Goal: Task Accomplishment & Management: Complete application form

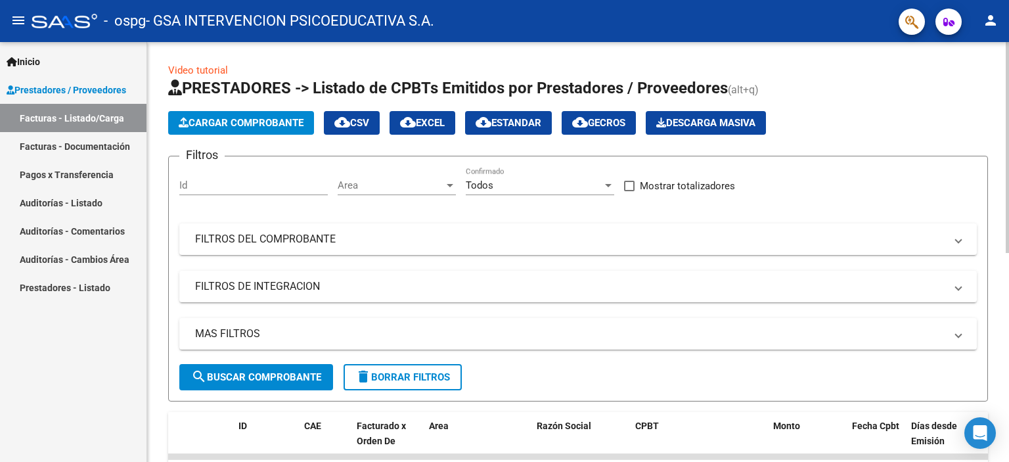
click at [250, 126] on span "Cargar Comprobante" at bounding box center [241, 123] width 125 height 12
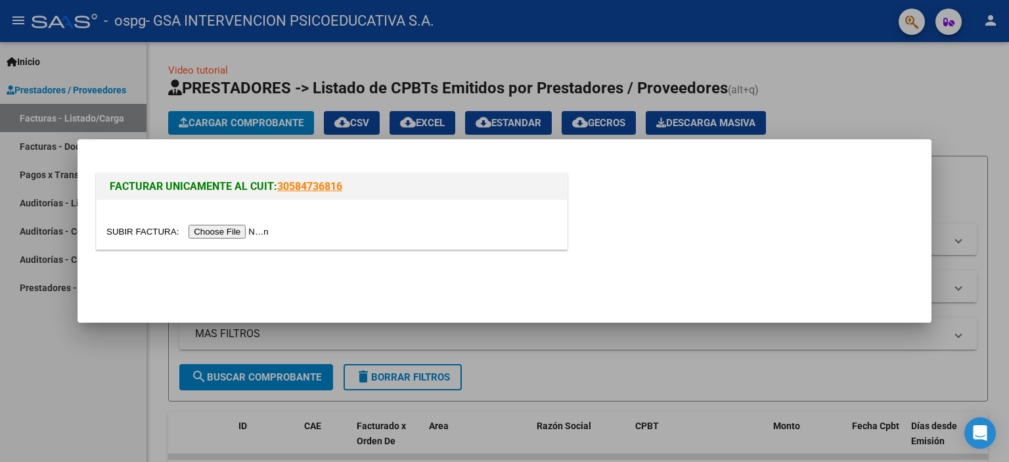
click at [233, 225] on input "file" at bounding box center [189, 232] width 166 height 14
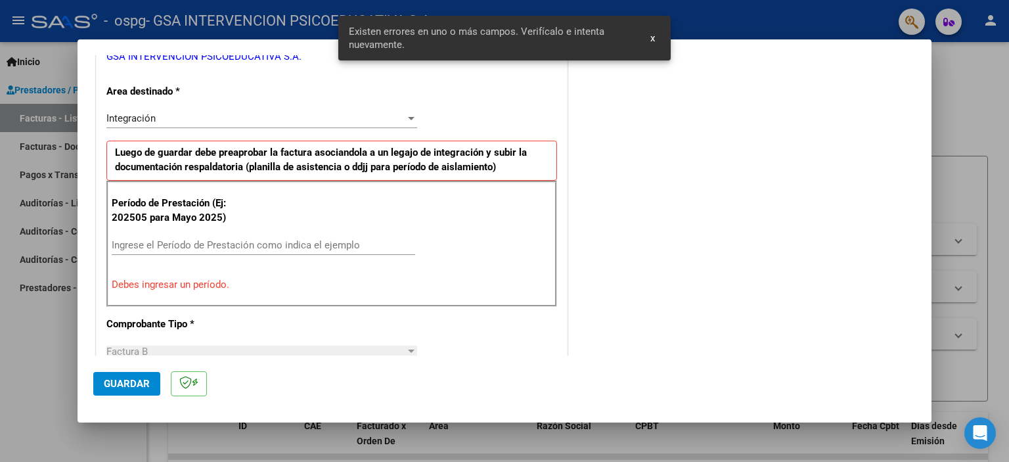
scroll to position [306, 0]
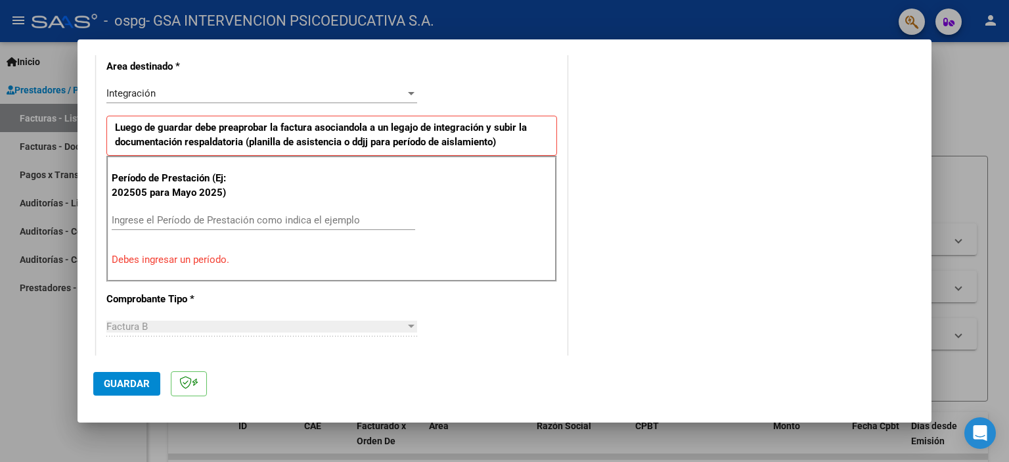
click at [152, 217] on input "Ingrese el Período de Prestación como indica el ejemplo" at bounding box center [264, 220] width 304 height 12
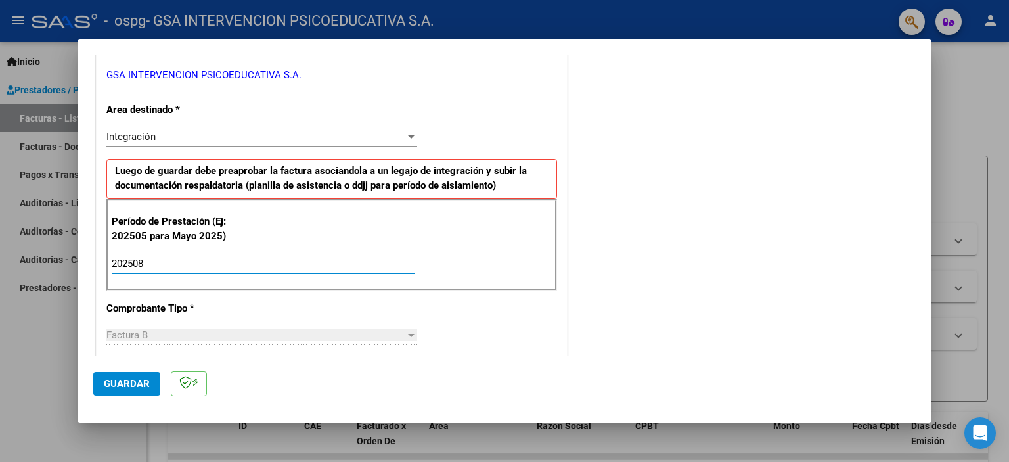
scroll to position [240, 0]
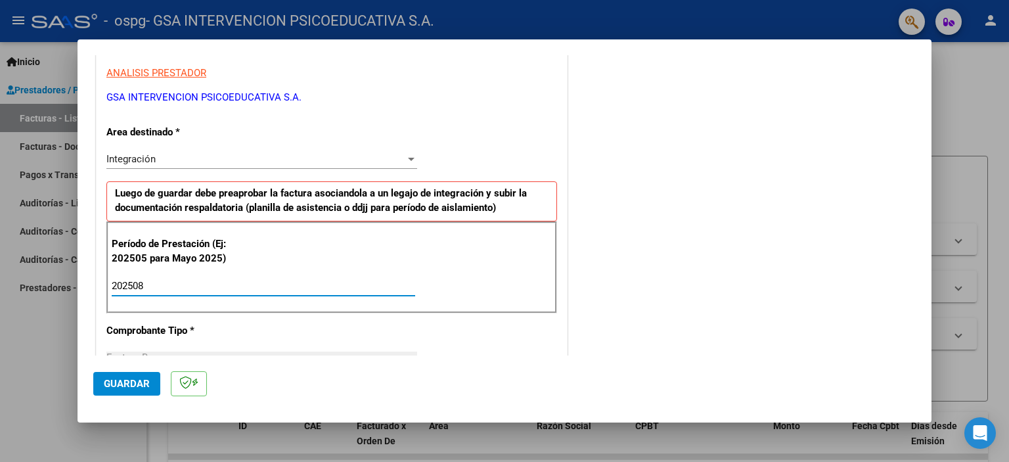
type input "202508"
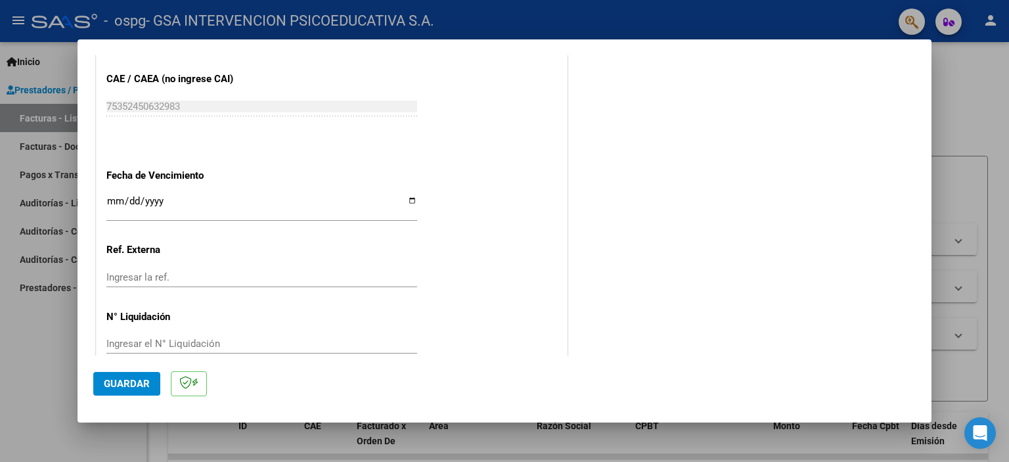
scroll to position [854, 0]
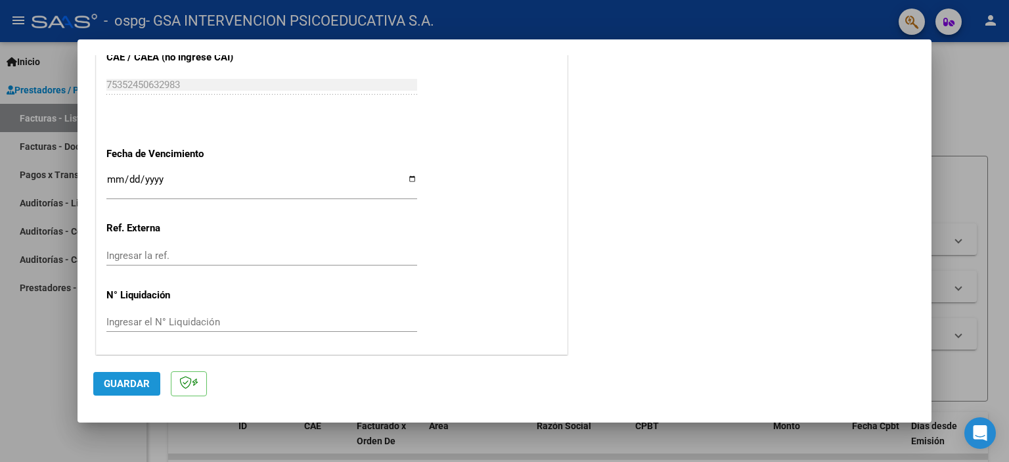
click at [127, 387] on span "Guardar" at bounding box center [127, 384] width 46 height 12
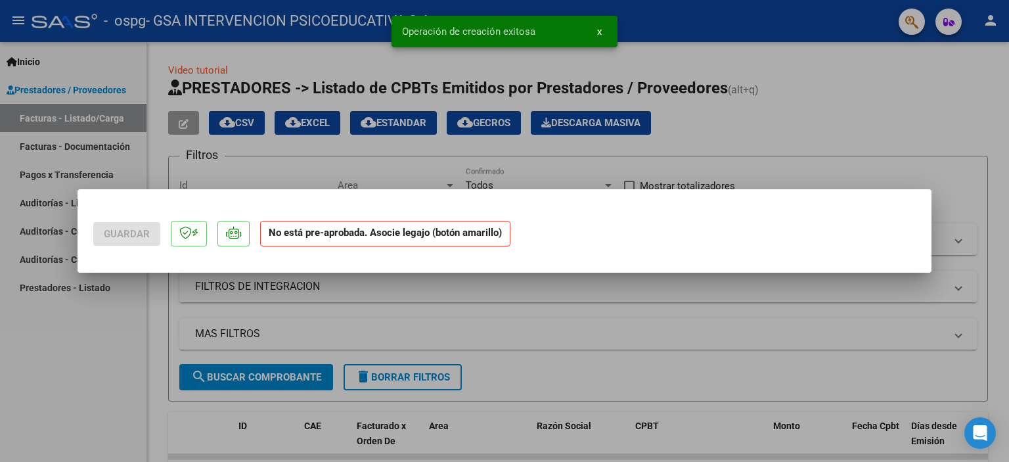
scroll to position [0, 0]
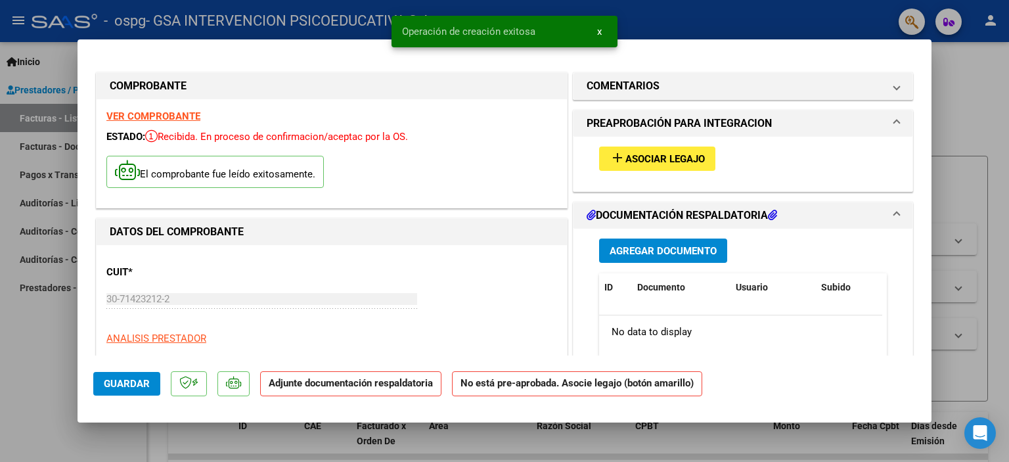
click at [628, 162] on span "Asociar Legajo" at bounding box center [666, 159] width 80 height 12
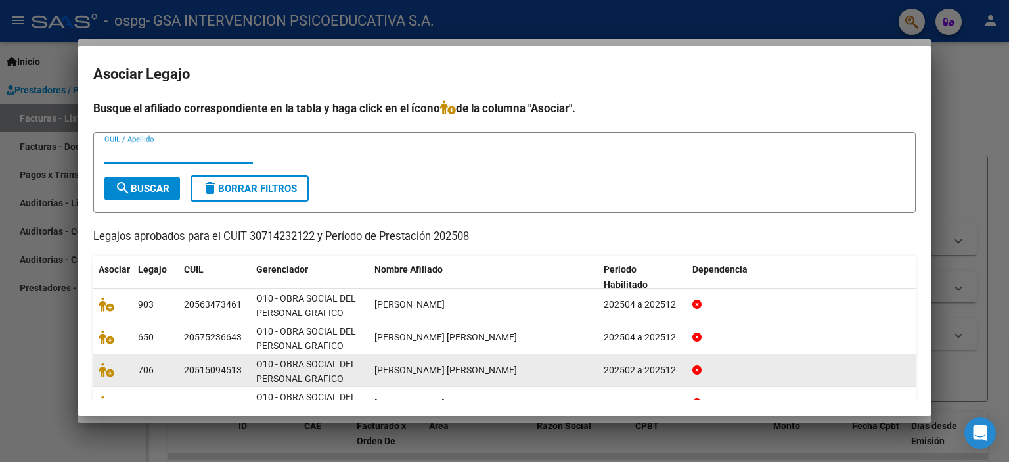
click at [447, 361] on datatable-body-cell "[PERSON_NAME] [PERSON_NAME]" at bounding box center [483, 370] width 229 height 32
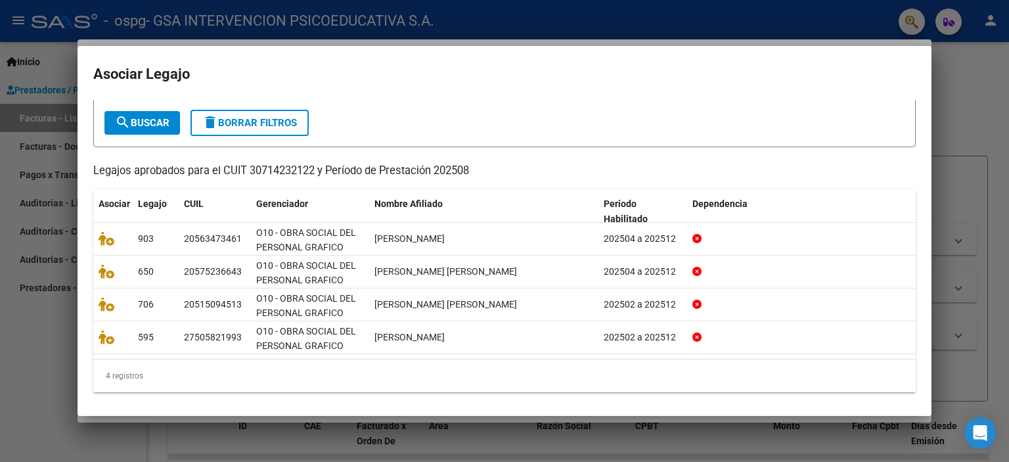
scroll to position [67, 0]
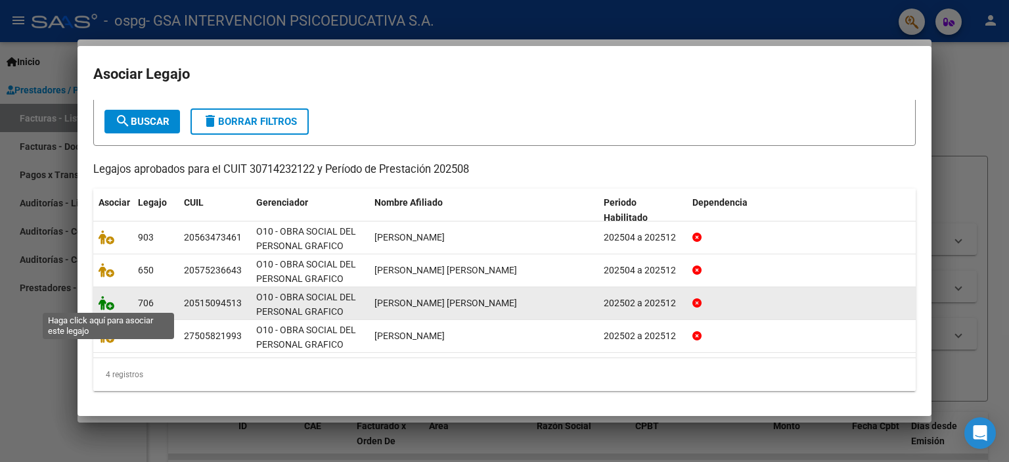
click at [110, 302] on icon at bounding box center [107, 303] width 16 height 14
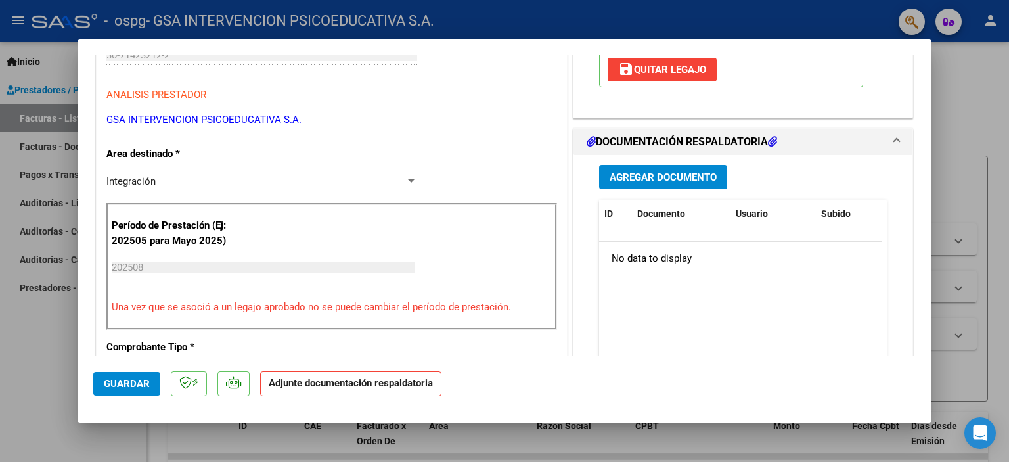
scroll to position [246, 0]
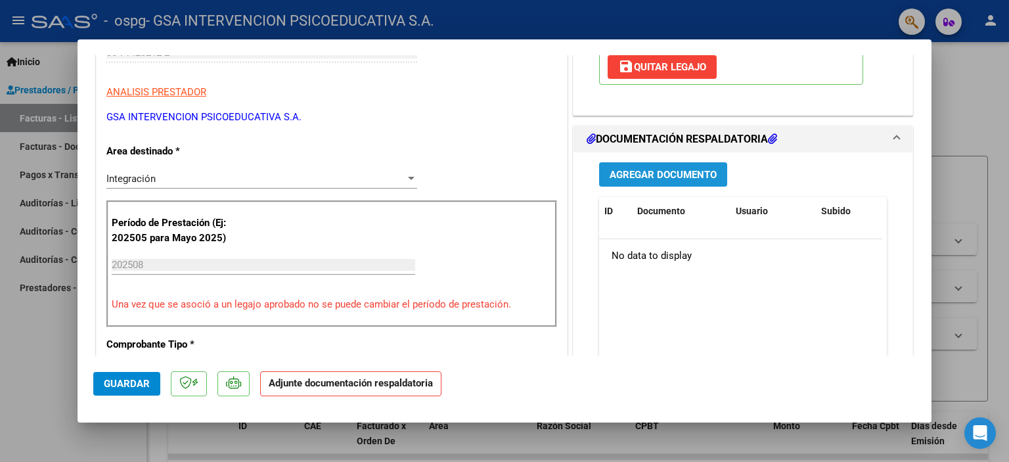
click at [656, 177] on span "Agregar Documento" at bounding box center [663, 175] width 107 height 12
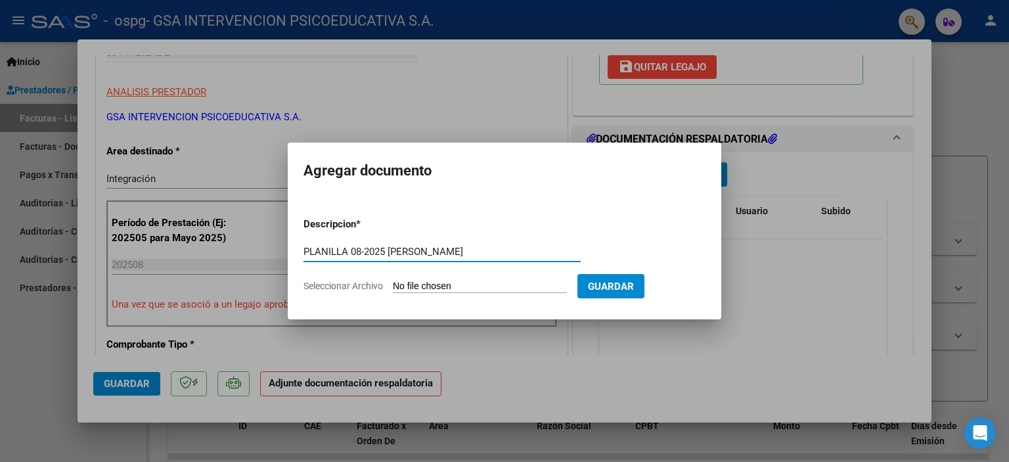
type input "PLANILLA 08-2025 [PERSON_NAME]"
click at [455, 288] on input "Seleccionar Archivo" at bounding box center [480, 287] width 174 height 12
type input "C:\fakepath\PLANILLA 08-2025 [PERSON_NAME].pdf"
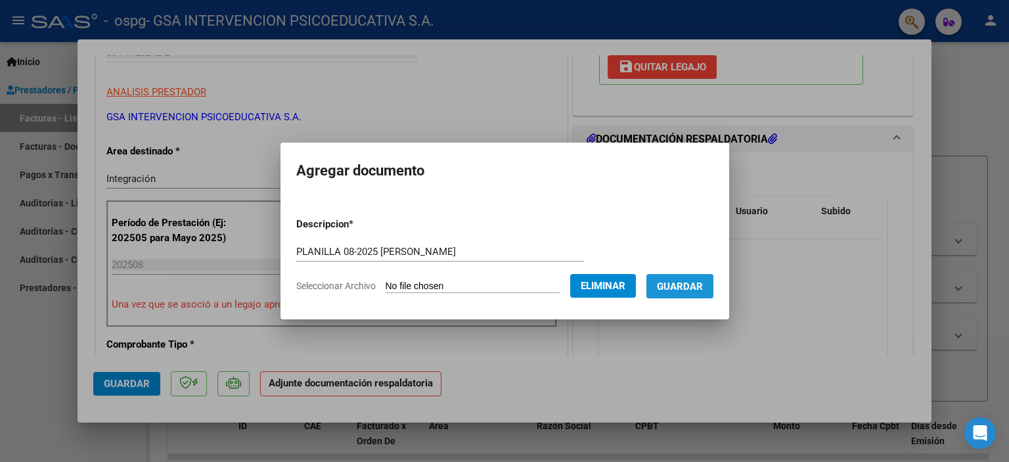
click at [681, 285] on span "Guardar" at bounding box center [680, 287] width 46 height 12
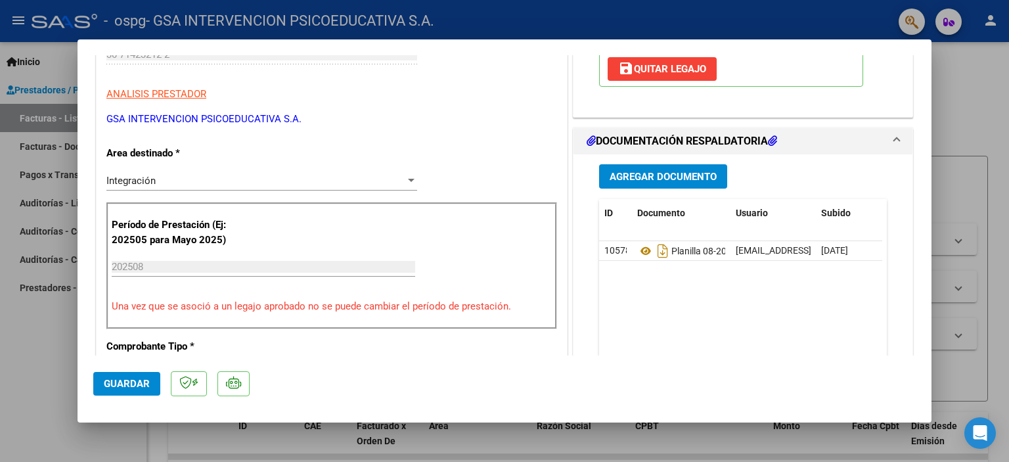
scroll to position [250, 0]
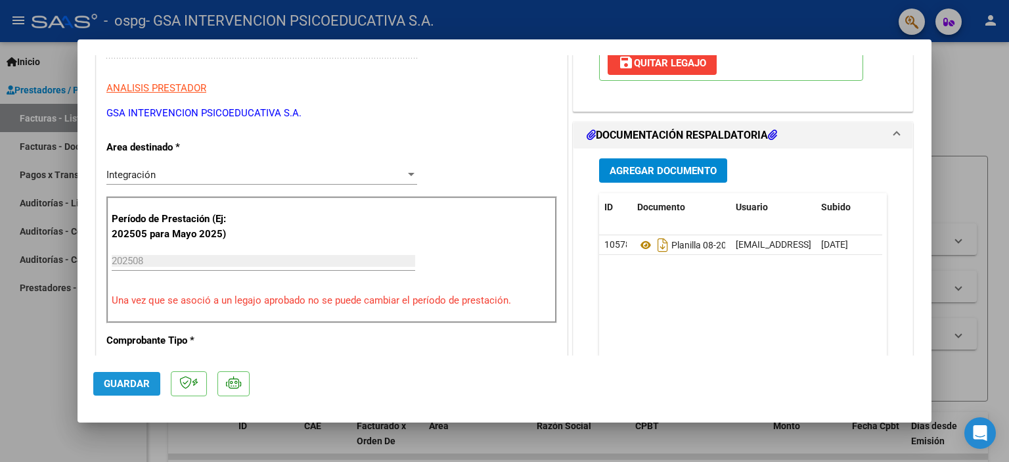
click at [148, 385] on span "Guardar" at bounding box center [127, 384] width 46 height 12
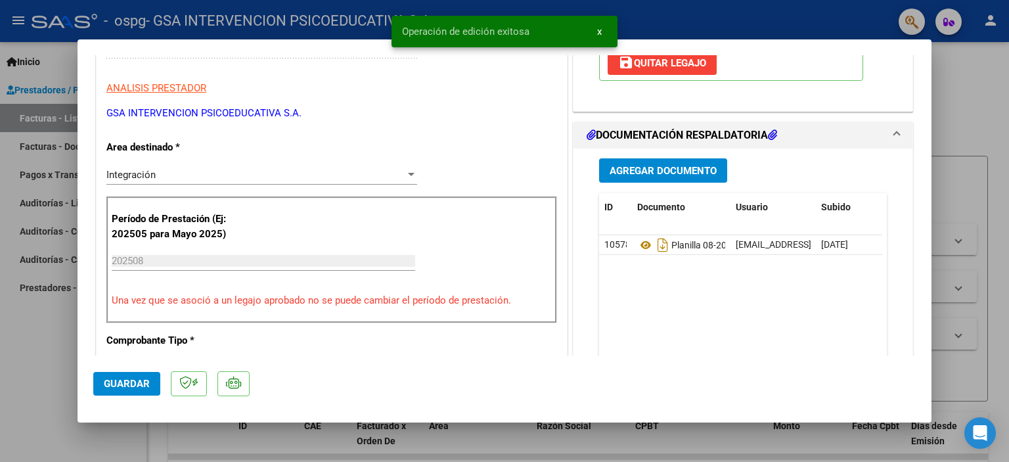
click at [964, 119] on div at bounding box center [504, 231] width 1009 height 462
type input "$ 0,00"
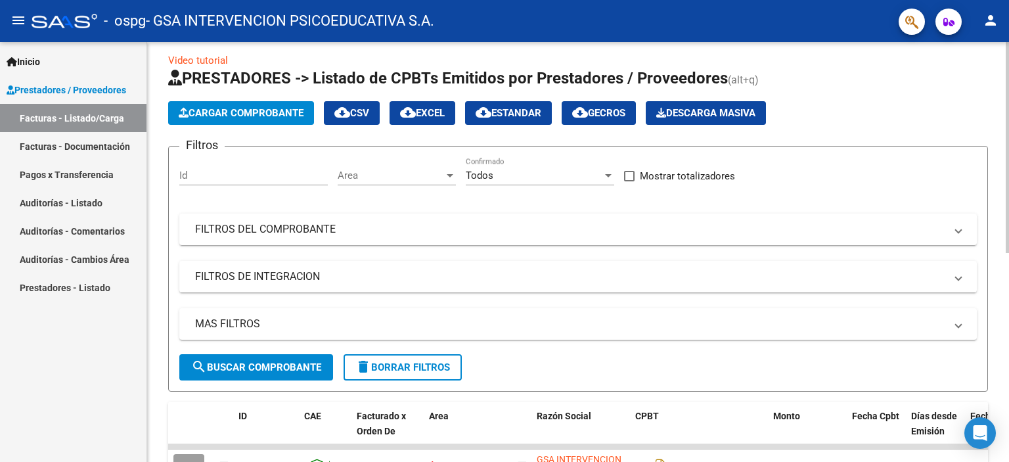
scroll to position [0, 0]
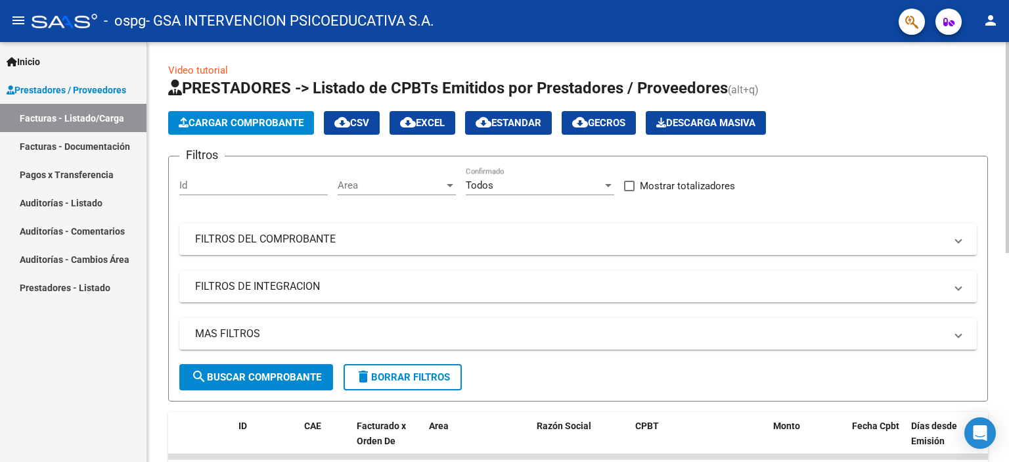
click at [969, 206] on div "Video tutorial PRESTADORES -> Listado de CPBTs Emitidos por Prestadores / Prove…" at bounding box center [579, 455] width 865 height 826
click at [218, 122] on span "Cargar Comprobante" at bounding box center [241, 123] width 125 height 12
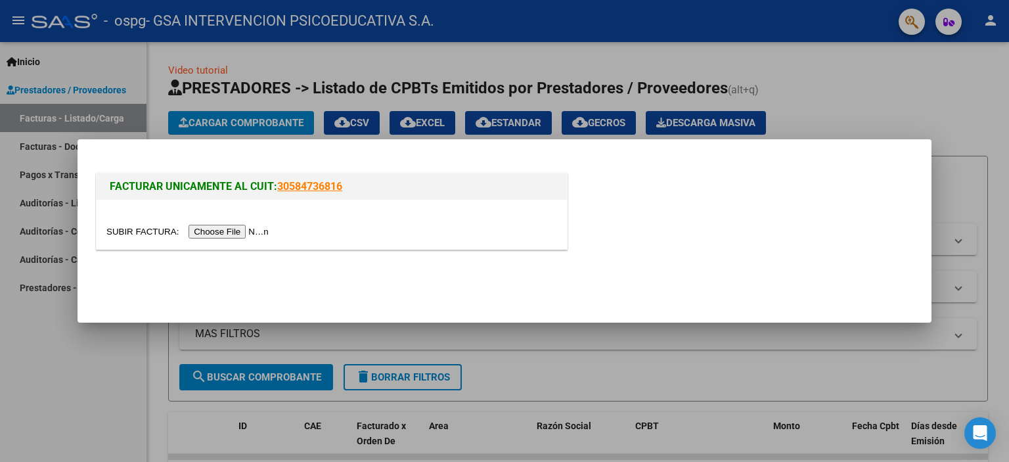
click at [234, 230] on input "file" at bounding box center [189, 232] width 166 height 14
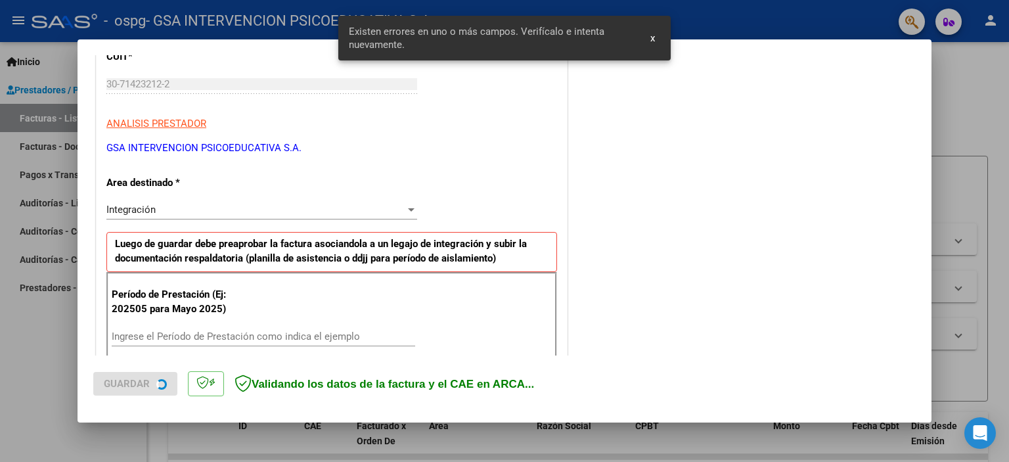
scroll to position [281, 0]
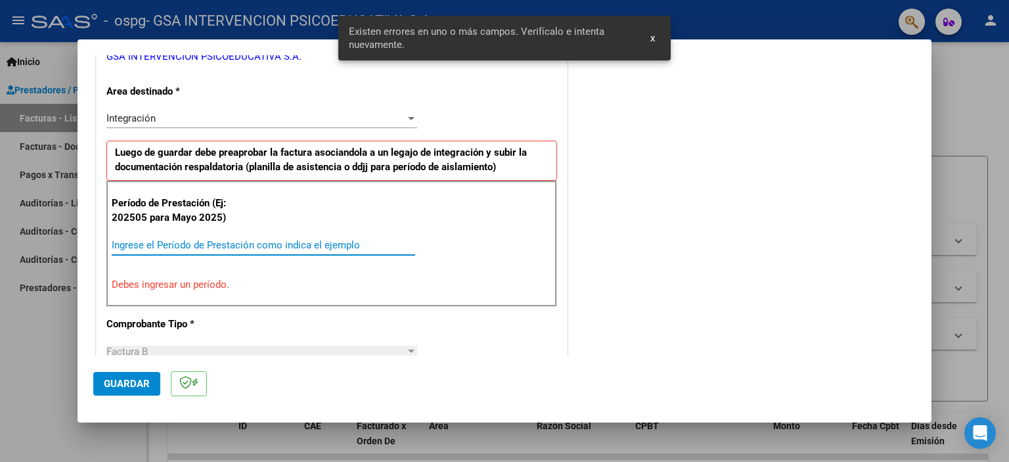
click at [181, 241] on input "Ingrese el Período de Prestación como indica el ejemplo" at bounding box center [264, 245] width 304 height 12
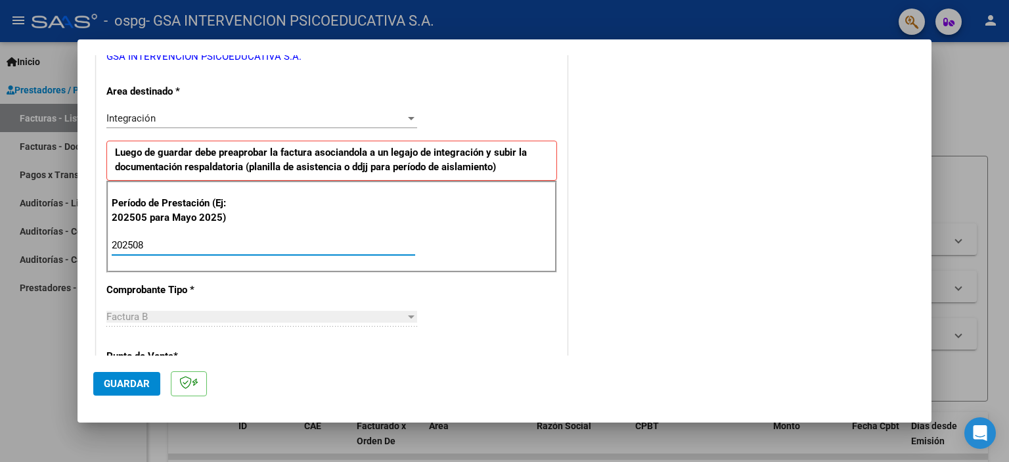
type input "202508"
click at [129, 378] on span "Guardar" at bounding box center [127, 384] width 46 height 12
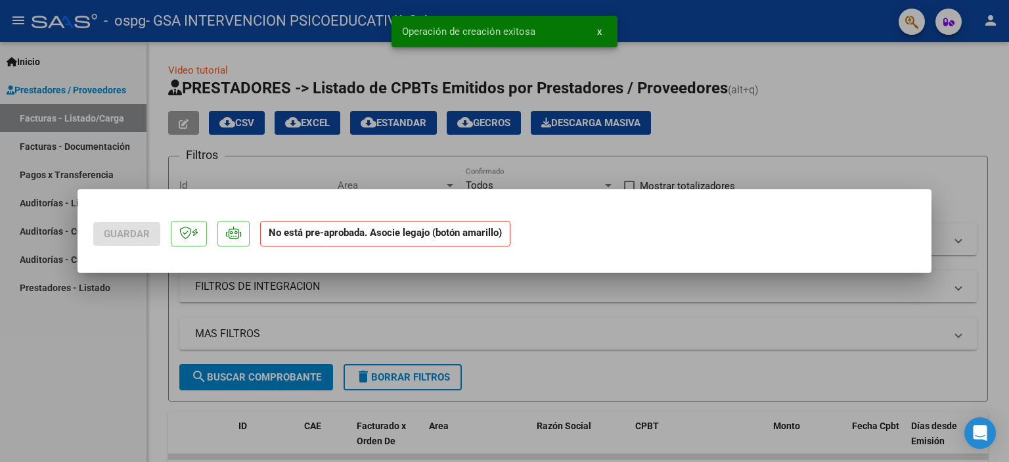
scroll to position [0, 0]
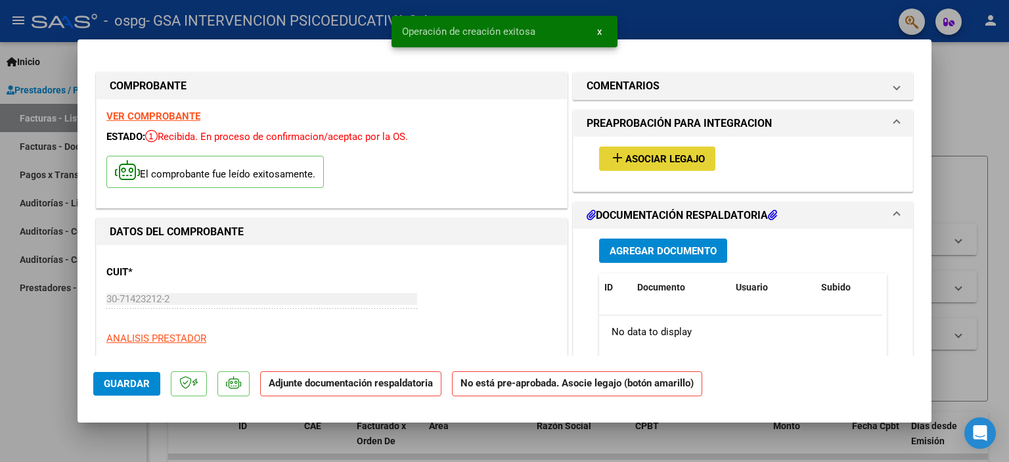
click at [620, 151] on button "add Asociar Legajo" at bounding box center [657, 159] width 116 height 24
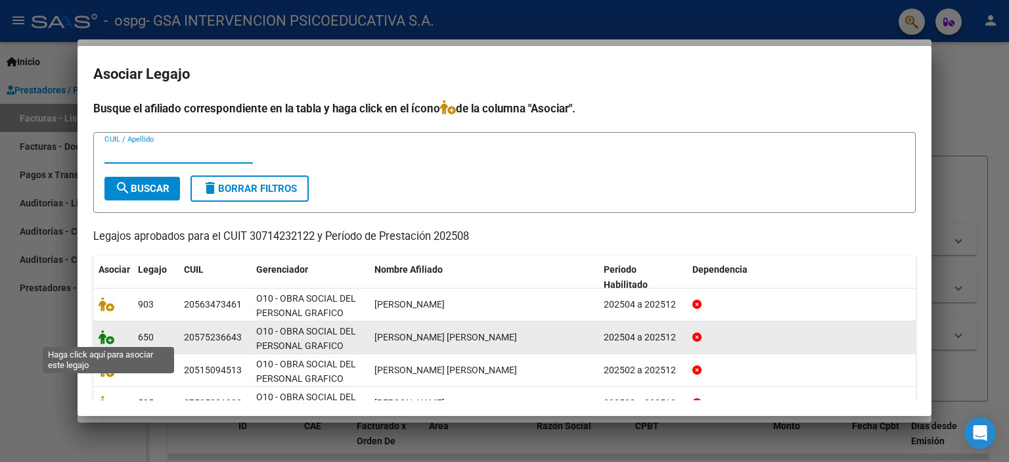
click at [108, 336] on icon at bounding box center [107, 337] width 16 height 14
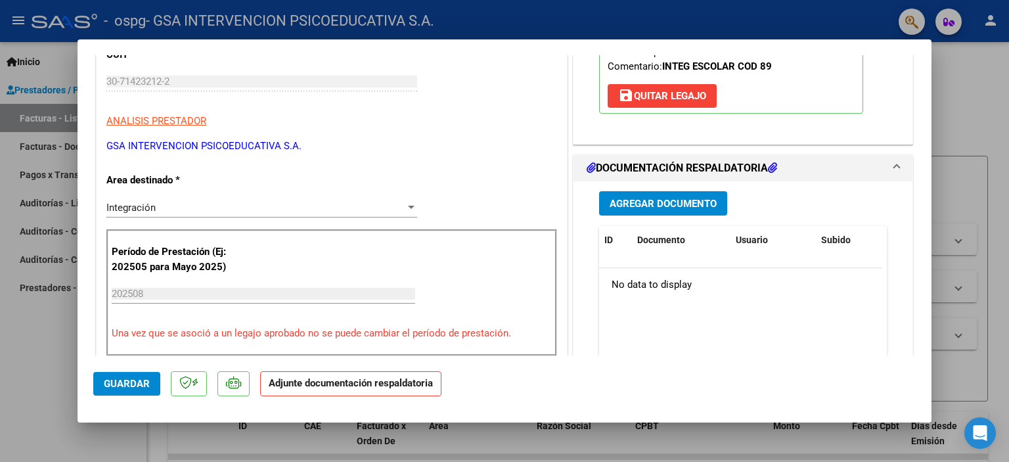
scroll to position [266, 0]
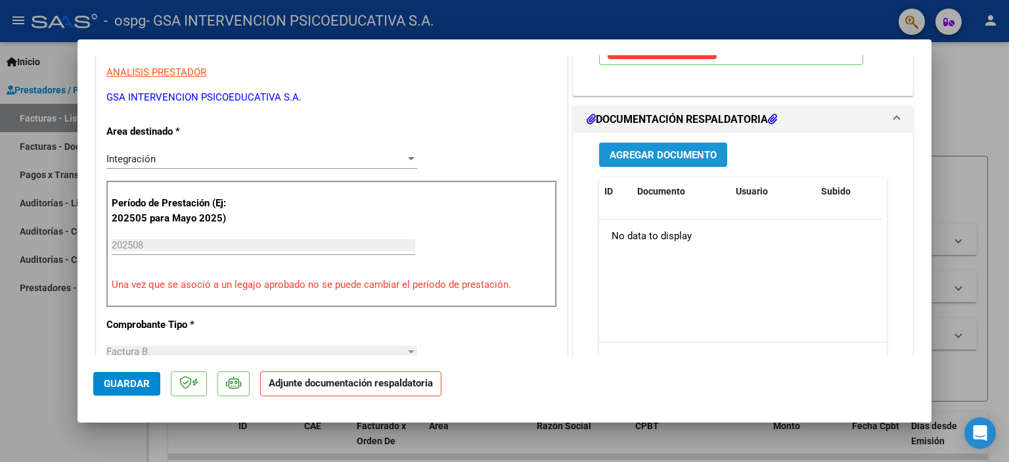
click at [669, 161] on span "Agregar Documento" at bounding box center [663, 155] width 107 height 12
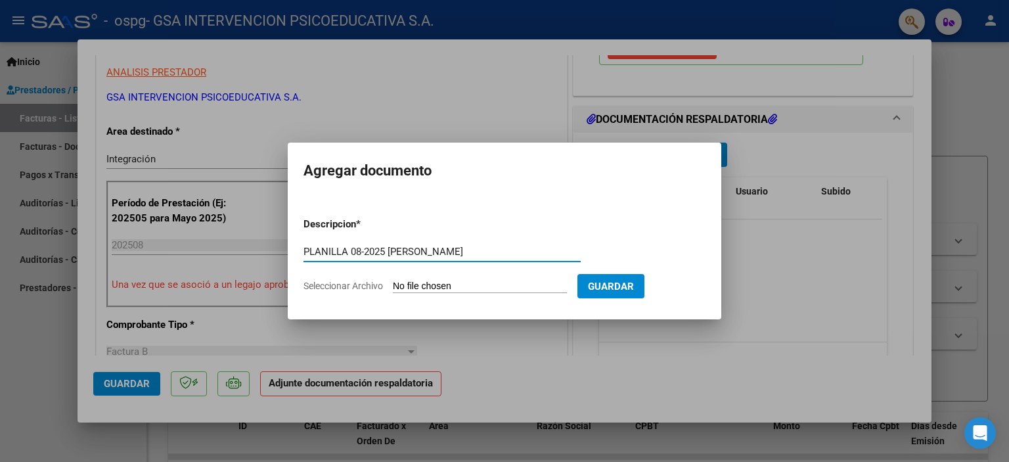
type input "PLANILLA 08-2025 [PERSON_NAME]"
click at [542, 283] on input "Seleccionar Archivo" at bounding box center [480, 287] width 174 height 12
type input "C:\fakepath\PLANILLA 08-2025 [PERSON_NAME].pdf"
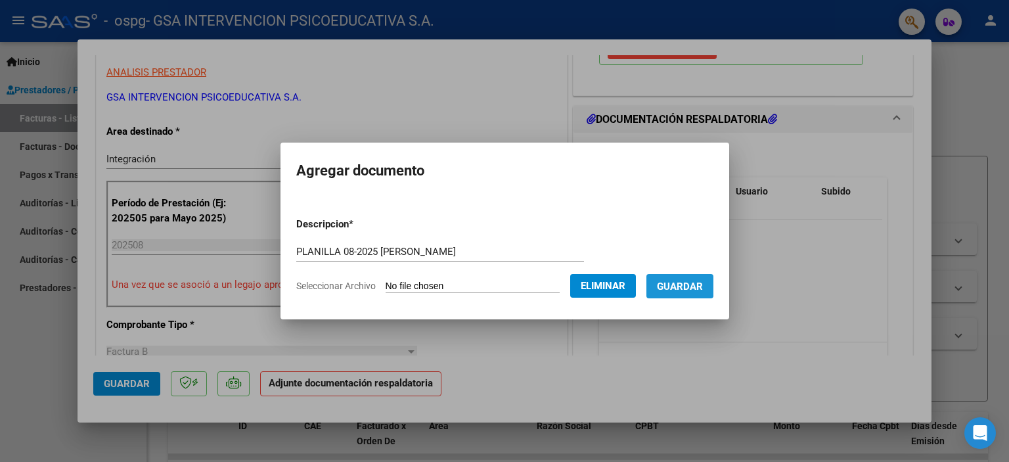
click at [686, 283] on span "Guardar" at bounding box center [680, 287] width 46 height 12
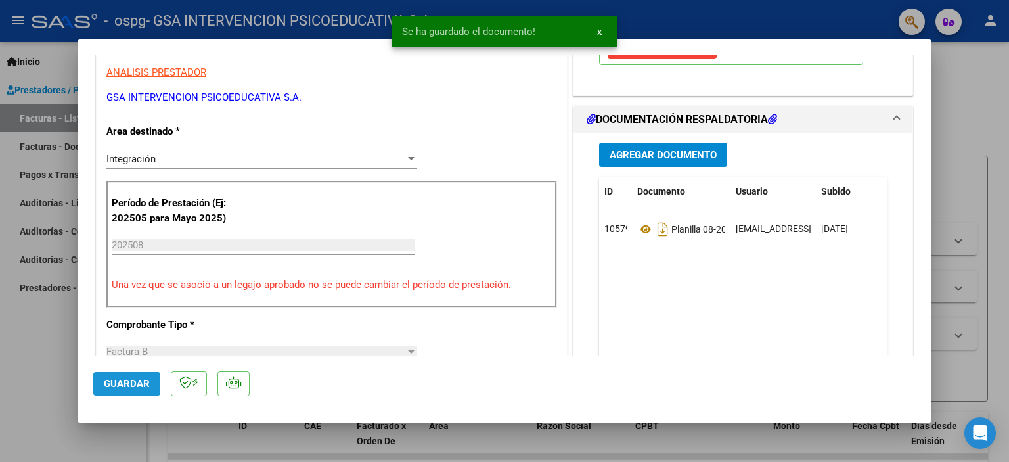
click at [119, 379] on span "Guardar" at bounding box center [127, 384] width 46 height 12
click at [971, 126] on div at bounding box center [504, 231] width 1009 height 462
type input "$ 0,00"
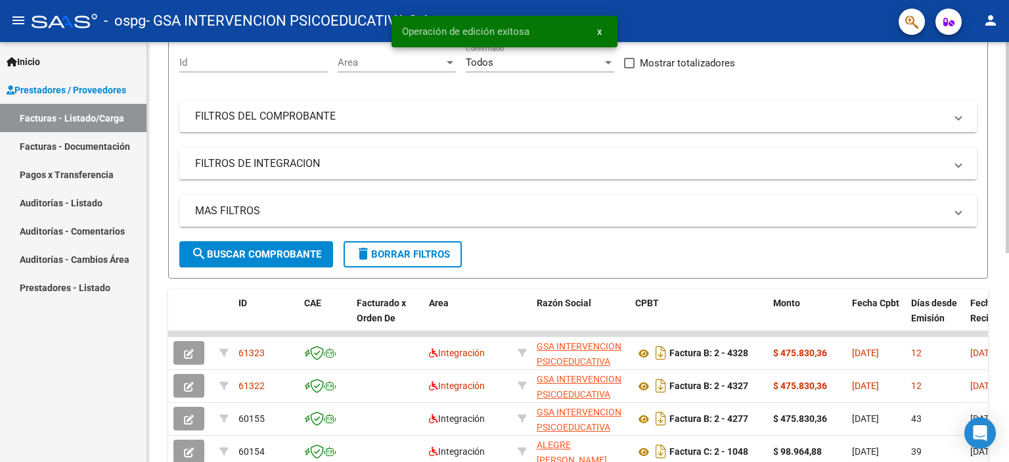
scroll to position [127, 0]
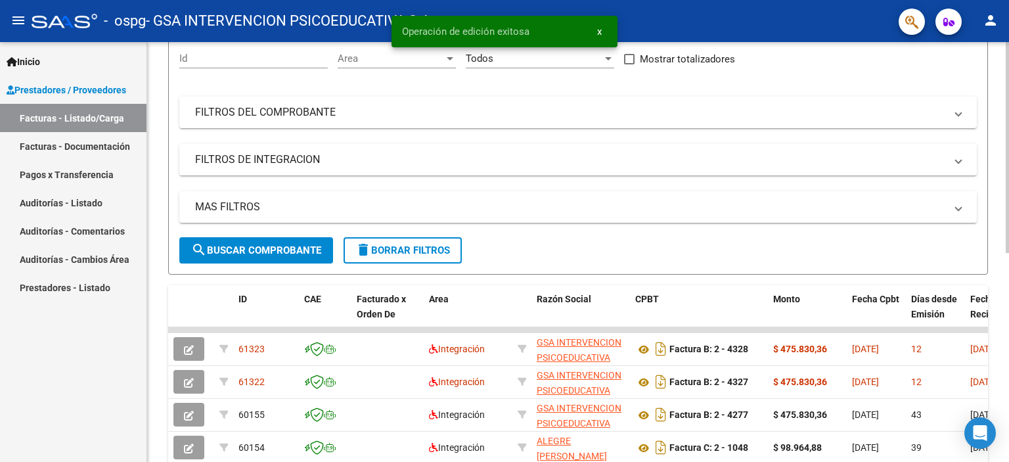
click at [1009, 256] on div at bounding box center [1007, 212] width 3 height 211
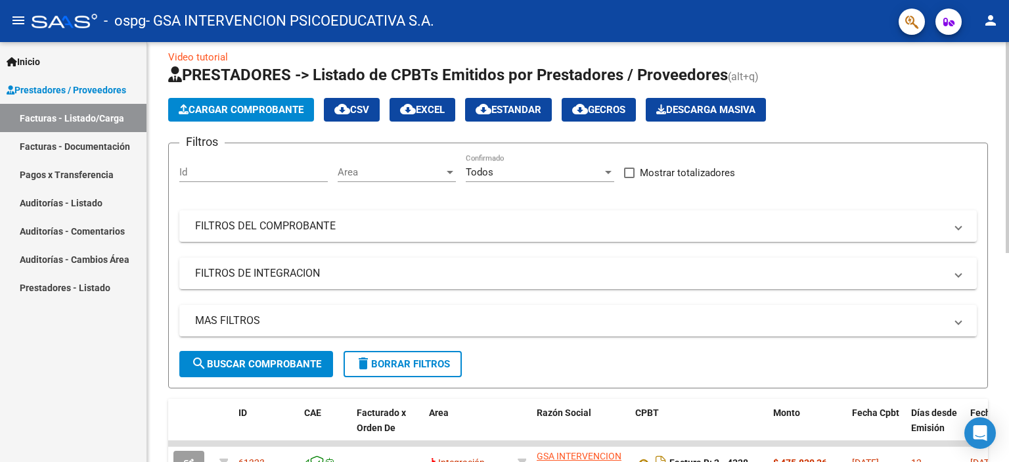
scroll to position [0, 0]
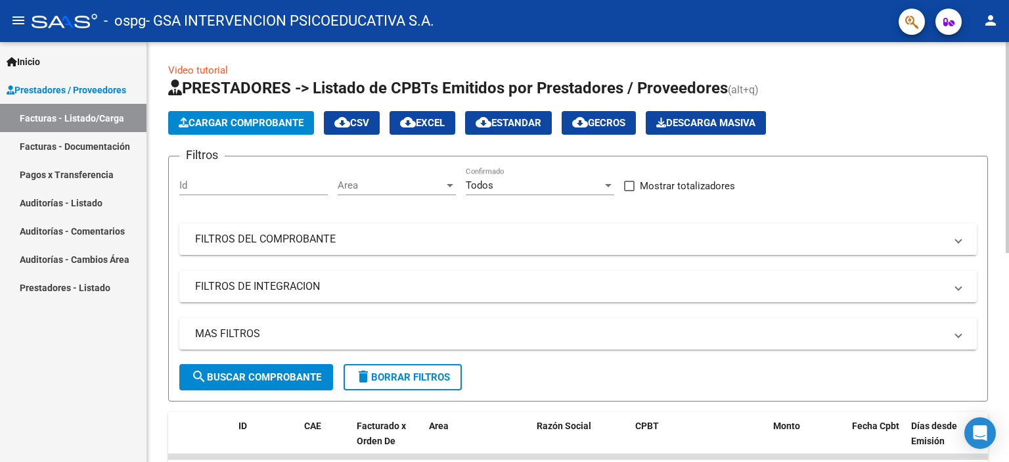
click at [1009, 158] on div at bounding box center [1007, 147] width 3 height 211
click at [240, 117] on span "Cargar Comprobante" at bounding box center [241, 123] width 125 height 12
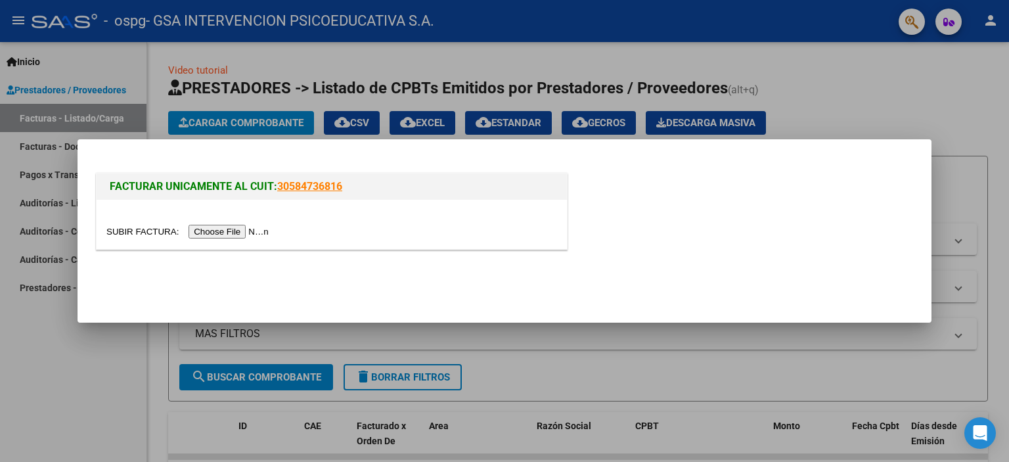
click at [223, 229] on input "file" at bounding box center [189, 232] width 166 height 14
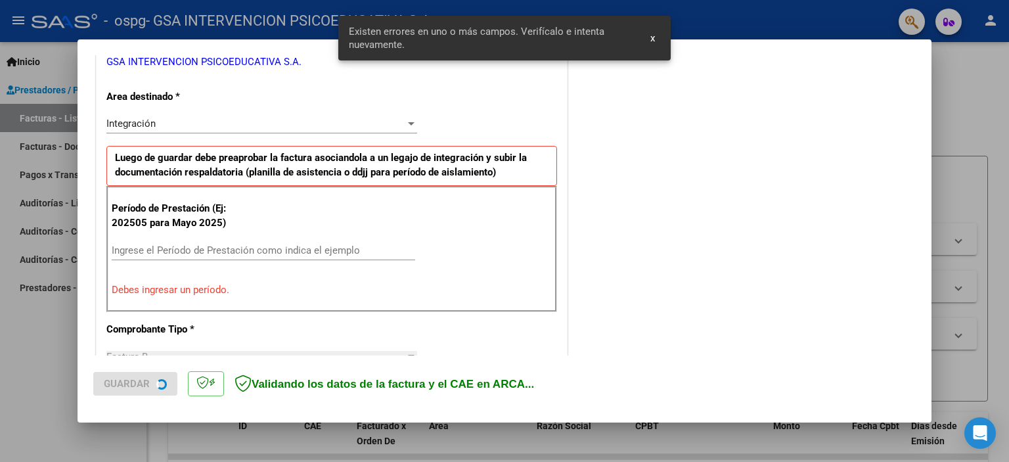
scroll to position [281, 0]
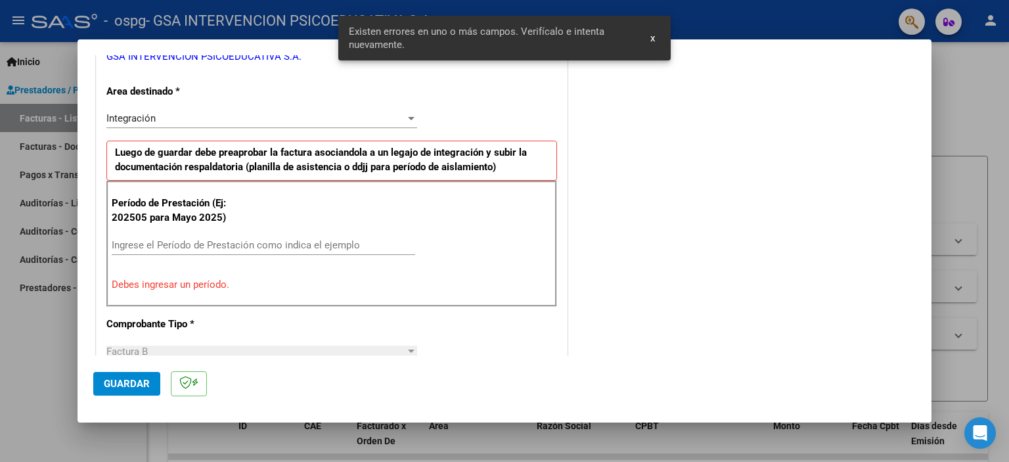
click at [231, 248] on input "Ingrese el Período de Prestación como indica el ejemplo" at bounding box center [264, 245] width 304 height 12
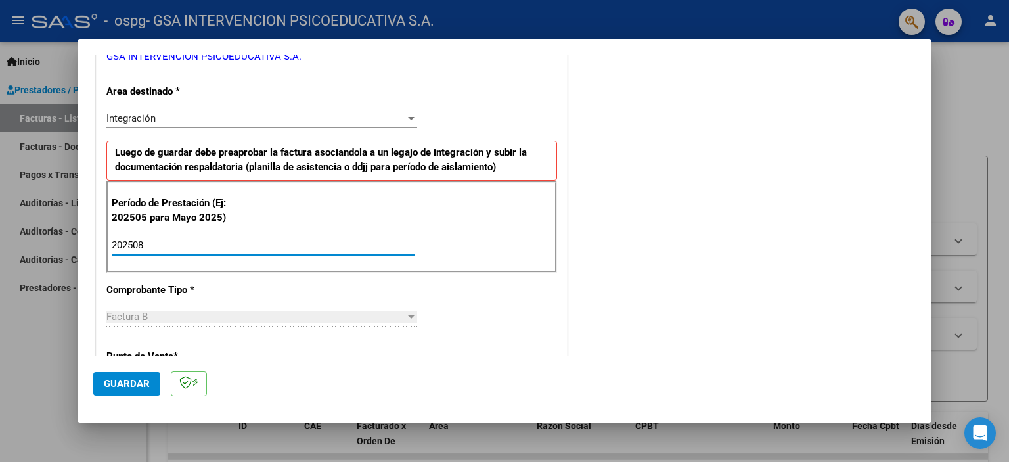
type input "202508"
click at [114, 383] on span "Guardar" at bounding box center [127, 384] width 46 height 12
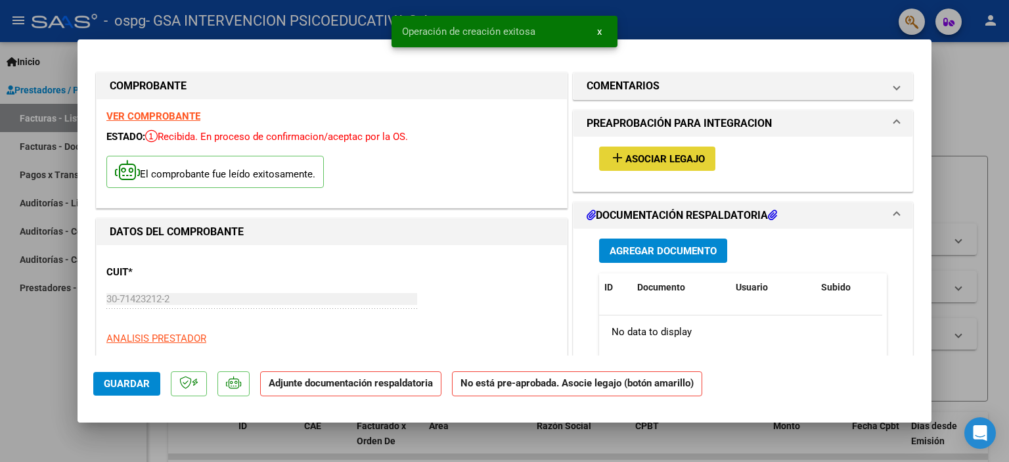
click at [657, 161] on span "Asociar Legajo" at bounding box center [666, 159] width 80 height 12
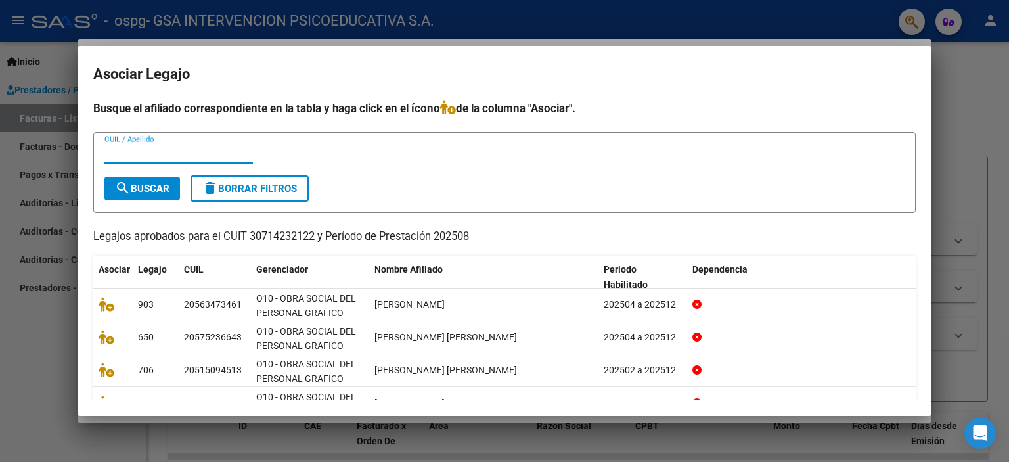
scroll to position [66, 0]
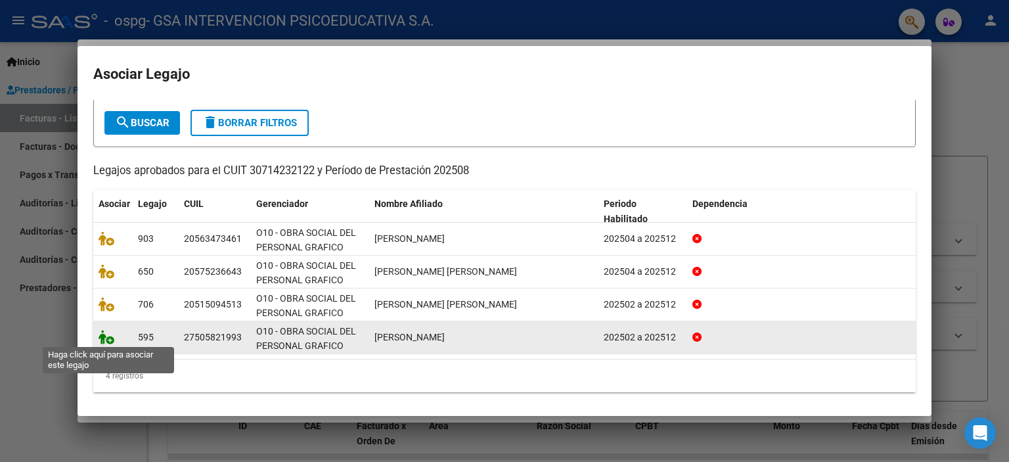
click at [108, 338] on icon at bounding box center [107, 337] width 16 height 14
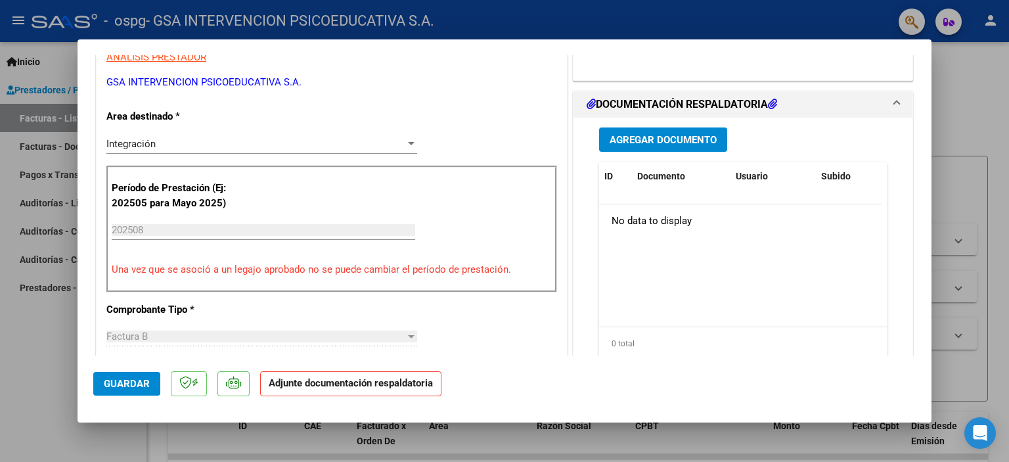
scroll to position [286, 0]
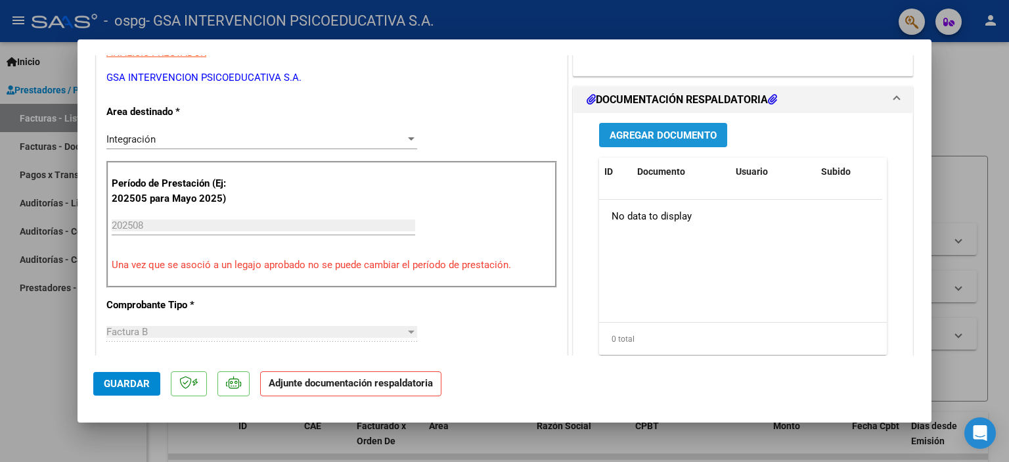
click at [650, 140] on span "Agregar Documento" at bounding box center [663, 135] width 107 height 12
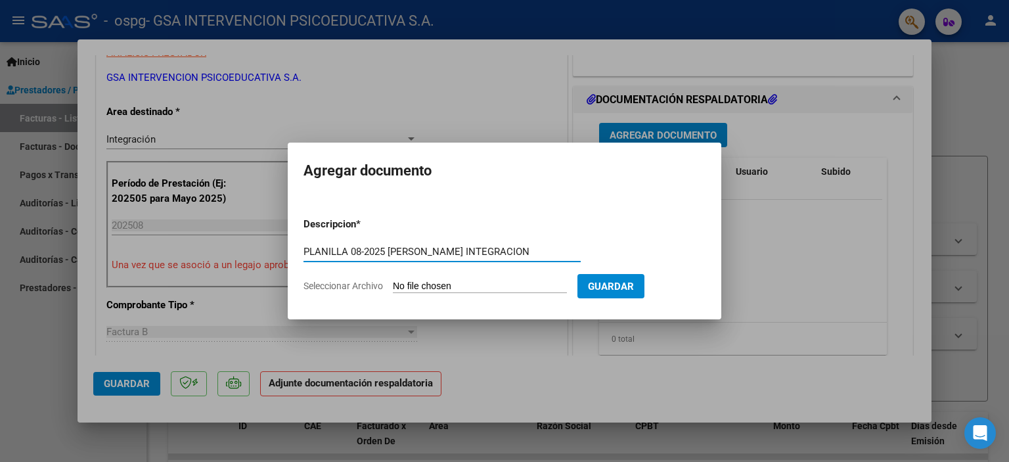
type input "PLANILLA 08-2025 [PERSON_NAME] INTEGRACION"
click at [445, 281] on input "Seleccionar Archivo" at bounding box center [480, 287] width 174 height 12
type input "C:\fakepath\FC 08-2025 [PERSON_NAME] INTEGRACION.pdf"
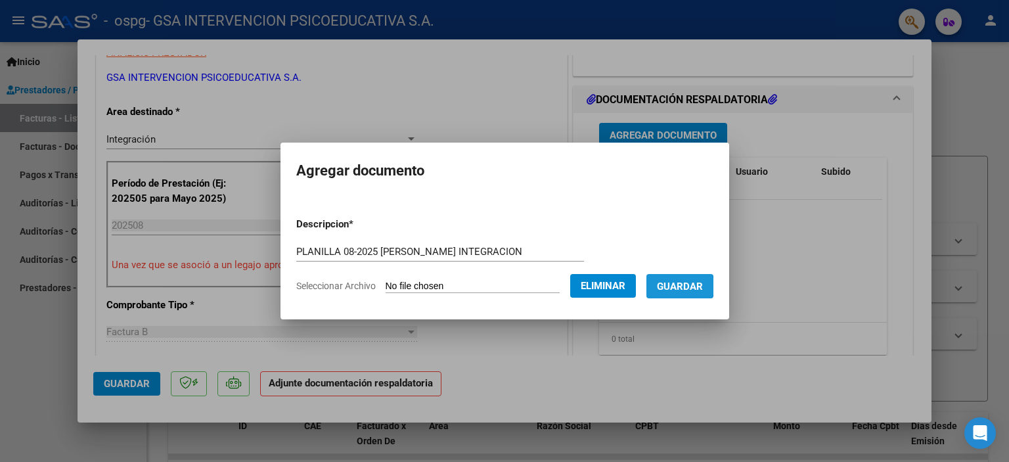
click at [687, 286] on span "Guardar" at bounding box center [680, 287] width 46 height 12
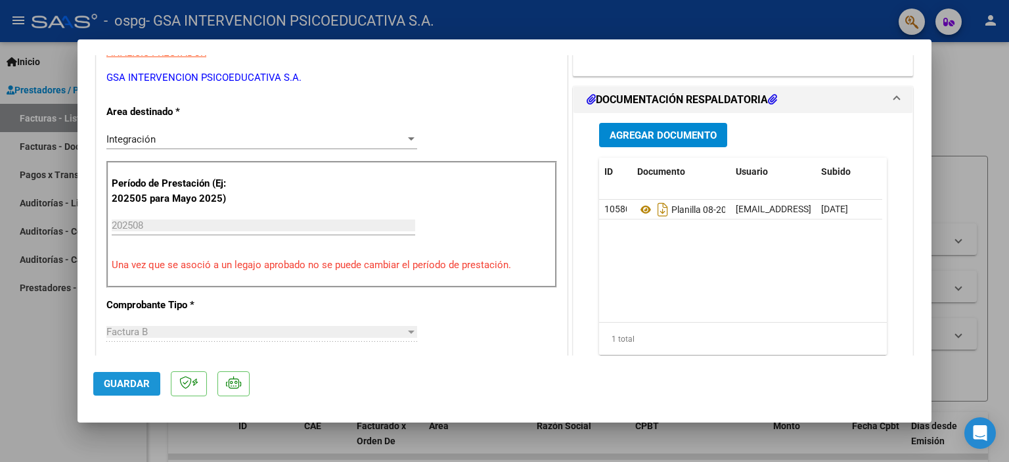
click at [131, 382] on span "Guardar" at bounding box center [127, 384] width 46 height 12
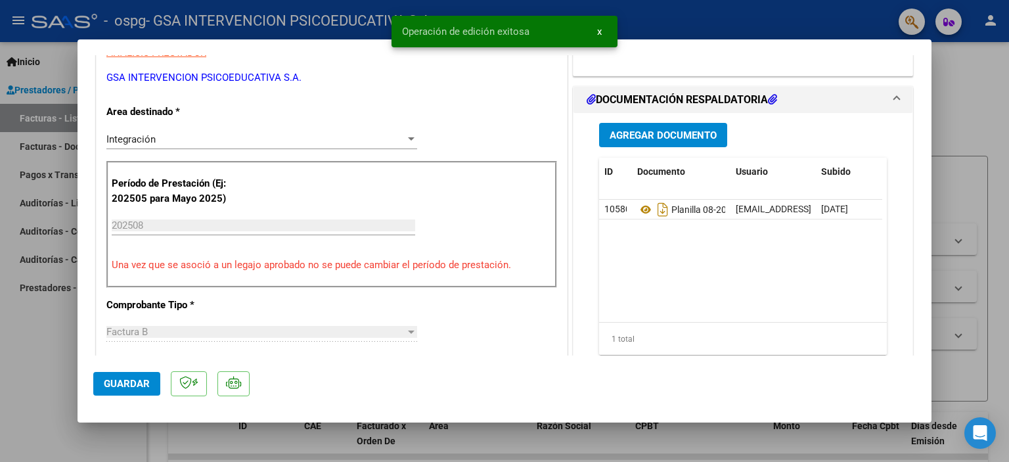
click at [974, 89] on div at bounding box center [504, 231] width 1009 height 462
type input "$ 0,00"
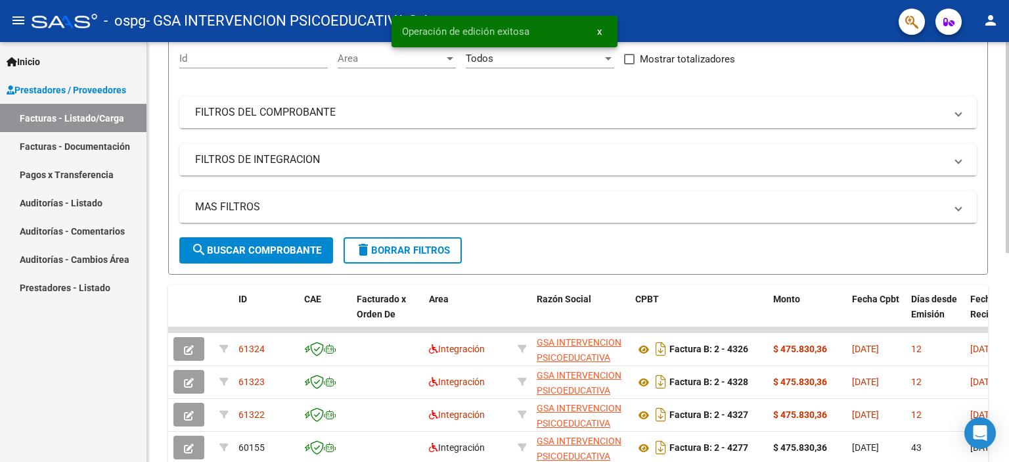
scroll to position [135, 0]
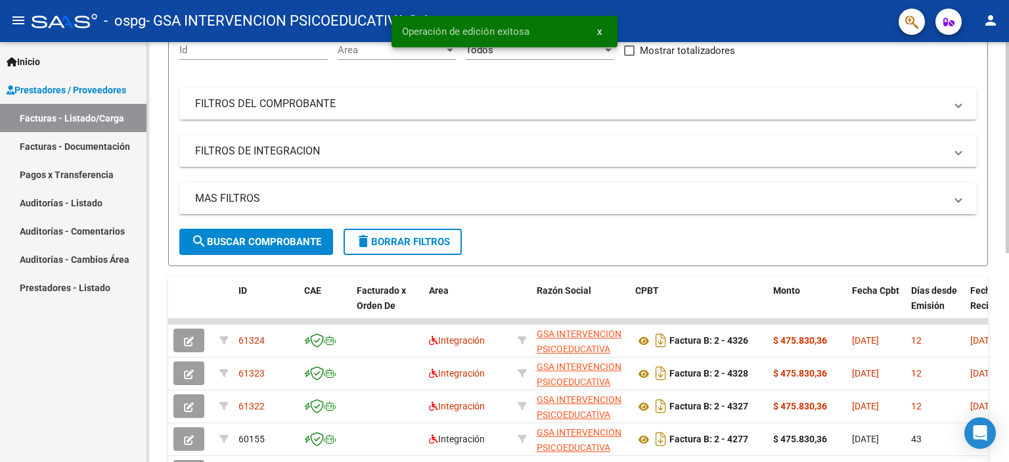
click at [1007, 237] on div at bounding box center [1007, 217] width 3 height 211
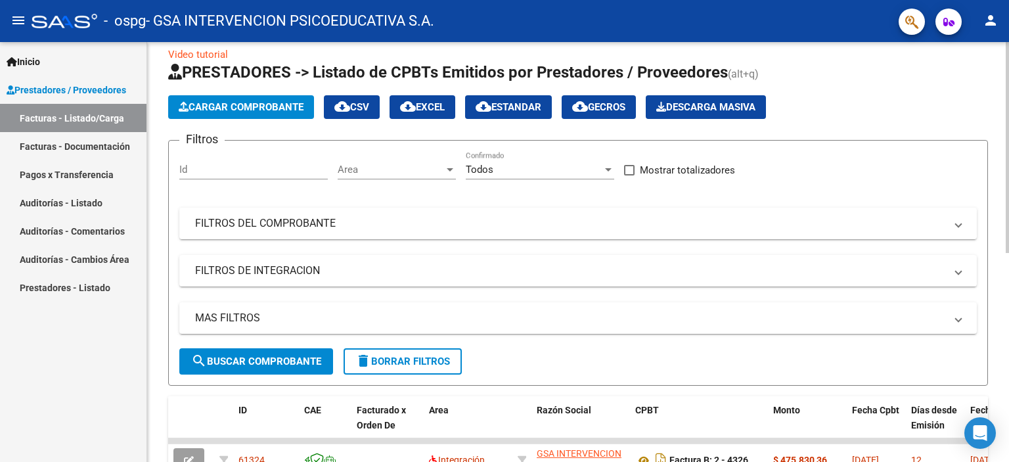
click at [1009, 221] on div at bounding box center [1007, 155] width 3 height 211
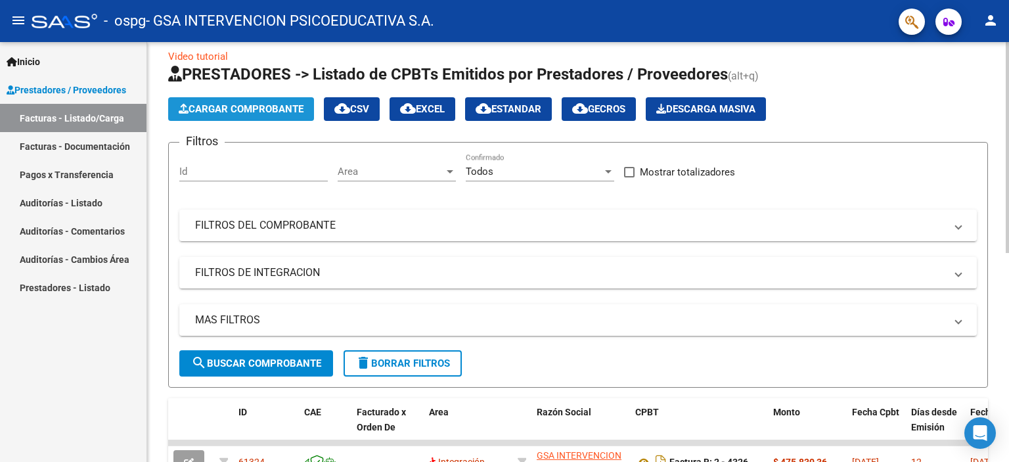
click at [250, 108] on span "Cargar Comprobante" at bounding box center [241, 109] width 125 height 12
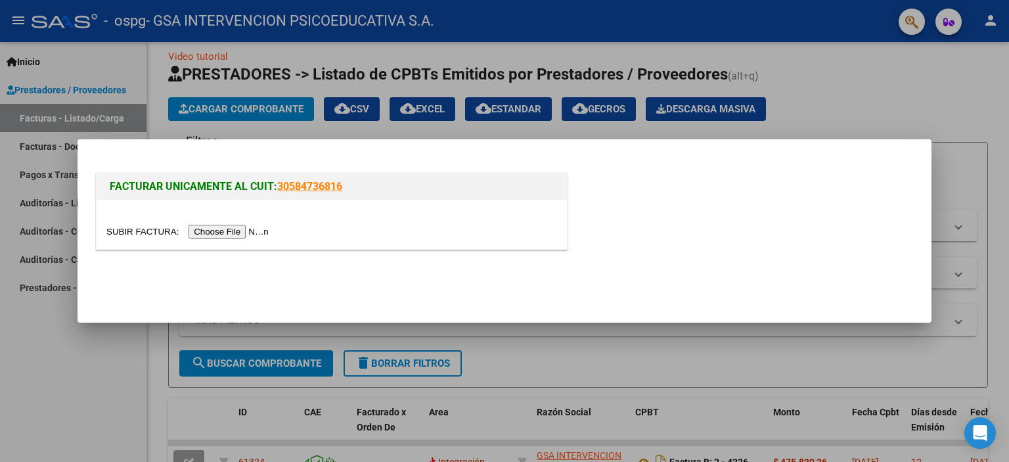
click at [230, 233] on input "file" at bounding box center [189, 232] width 166 height 14
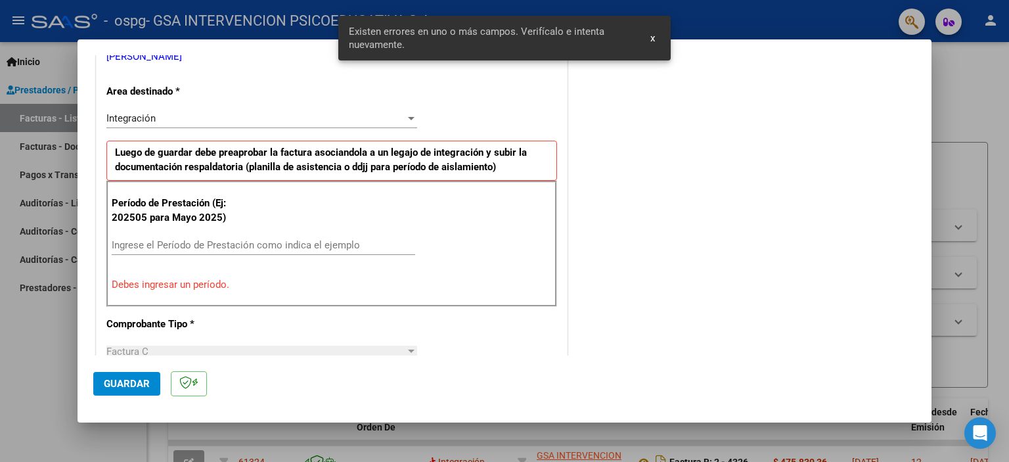
scroll to position [306, 0]
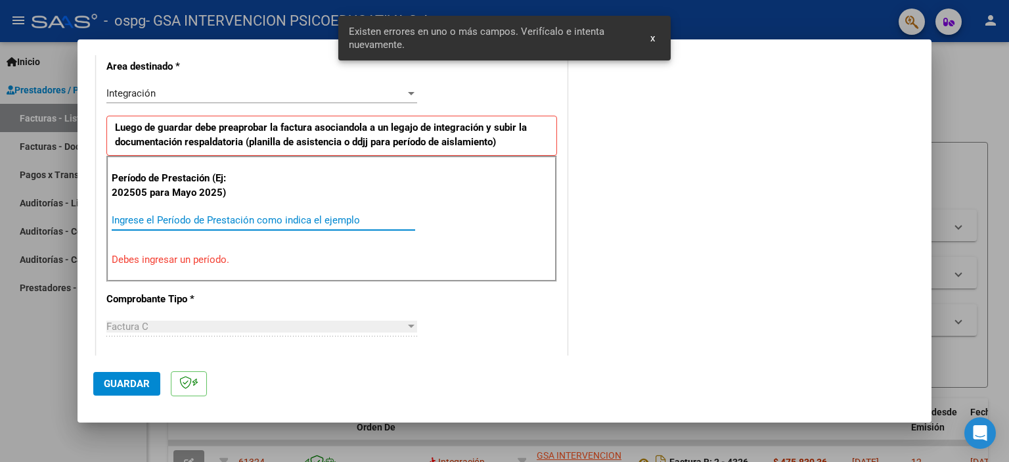
click at [196, 216] on input "Ingrese el Período de Prestación como indica el ejemplo" at bounding box center [264, 220] width 304 height 12
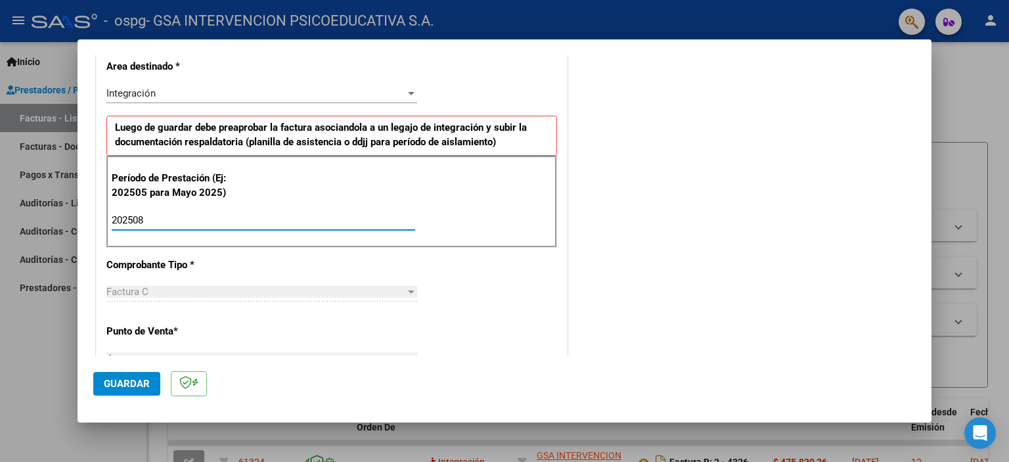
type input "202508"
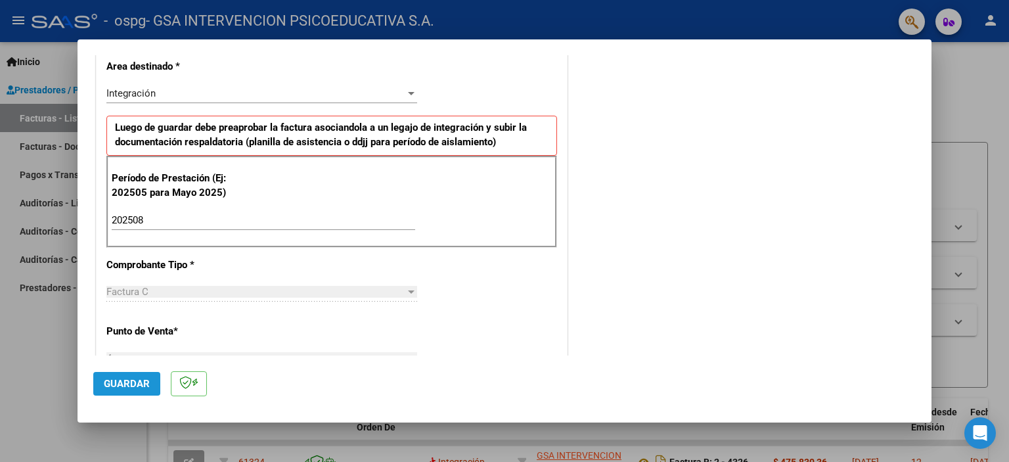
click at [124, 383] on span "Guardar" at bounding box center [127, 384] width 46 height 12
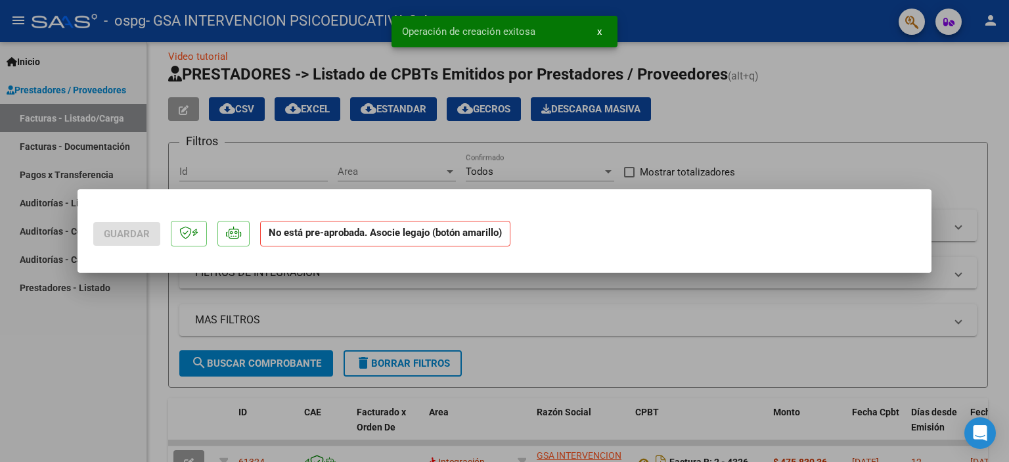
scroll to position [0, 0]
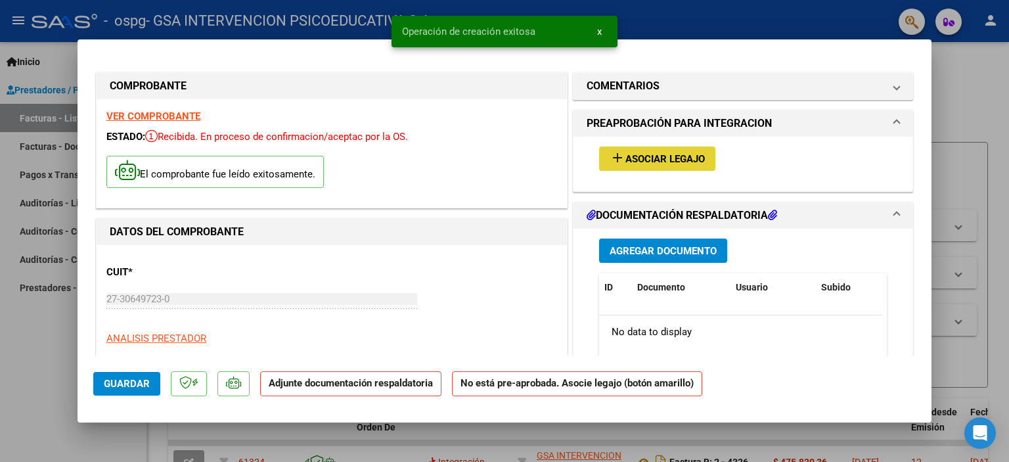
click at [626, 160] on span "Asociar Legajo" at bounding box center [666, 159] width 80 height 12
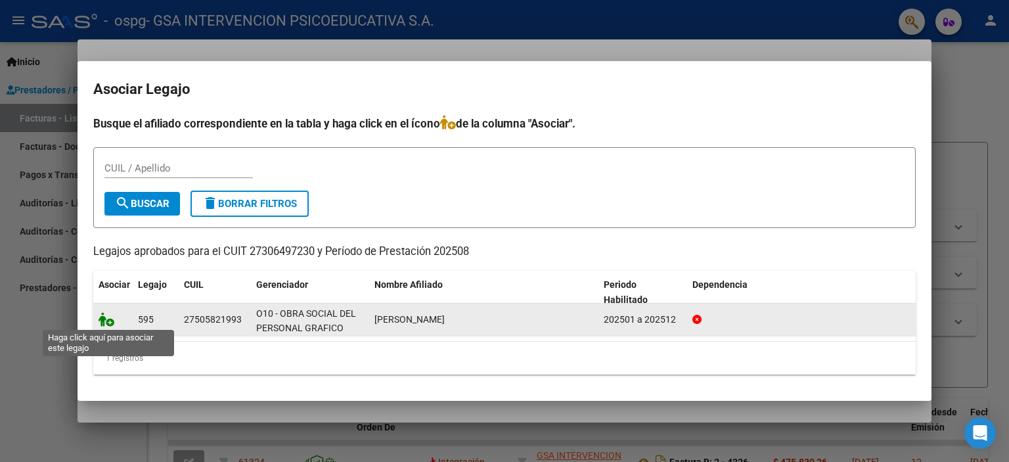
click at [106, 321] on icon at bounding box center [107, 319] width 16 height 14
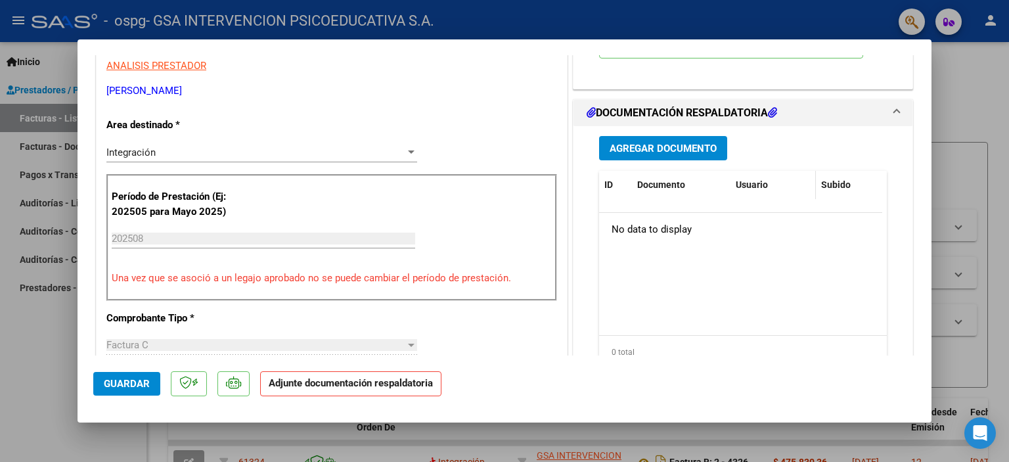
scroll to position [275, 0]
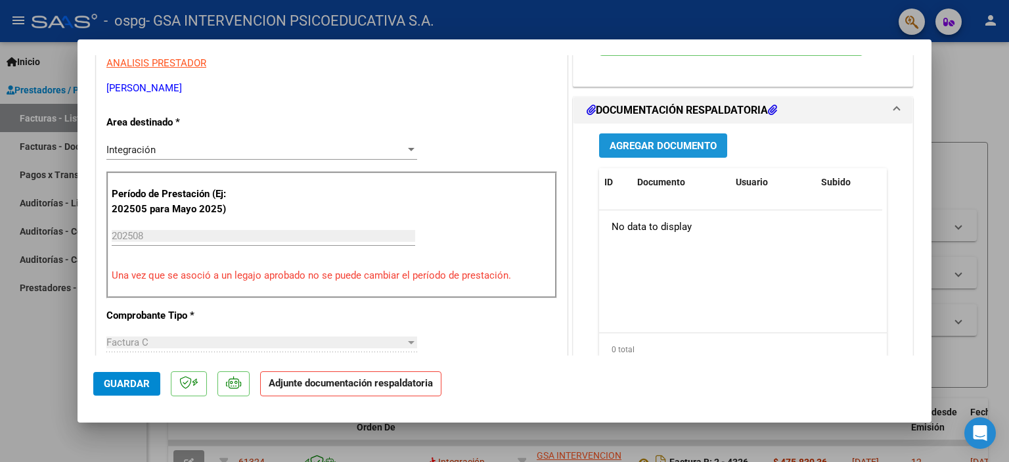
click at [663, 152] on button "Agregar Documento" at bounding box center [663, 145] width 128 height 24
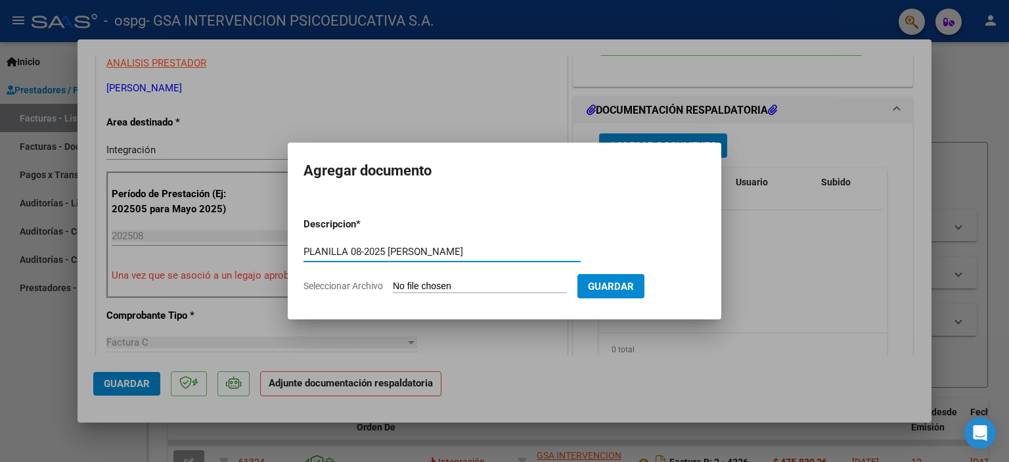
type input "PLANILLA 08-2025 [PERSON_NAME]"
click at [505, 286] on input "Seleccionar Archivo" at bounding box center [480, 287] width 174 height 12
type input "C:\fakepath\FC 08-2025 [PERSON_NAME] PS.pdf"
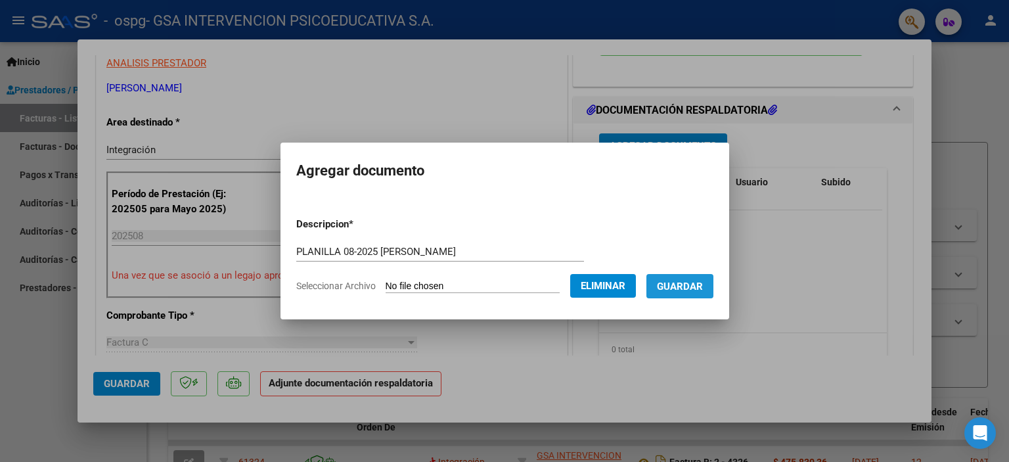
click at [683, 291] on span "Guardar" at bounding box center [680, 287] width 46 height 12
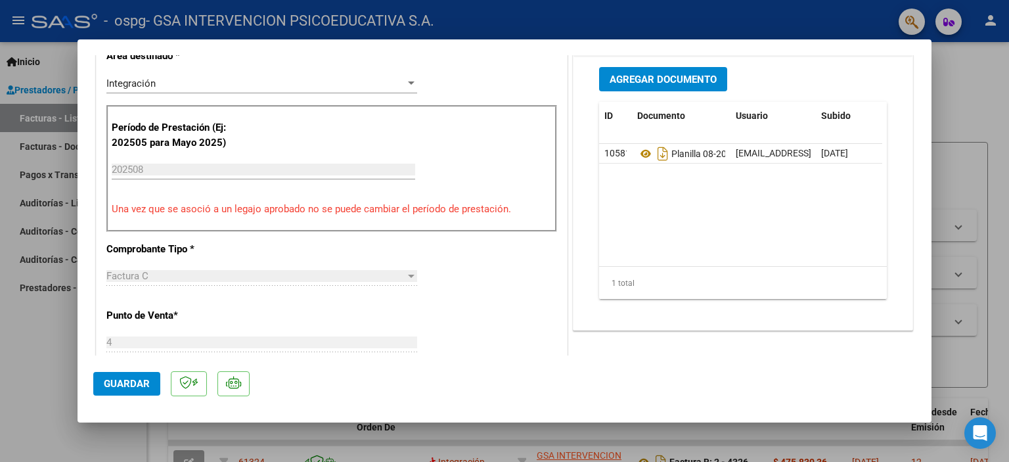
scroll to position [302, 0]
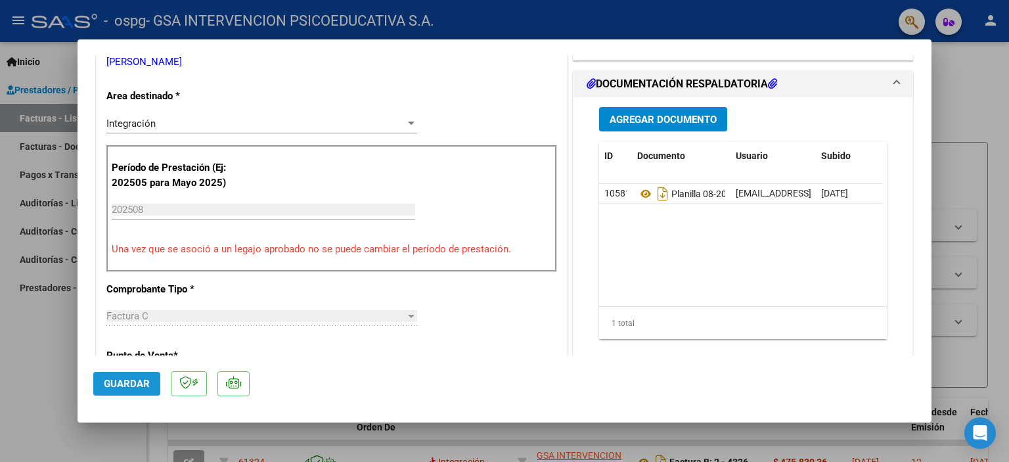
click at [126, 388] on span "Guardar" at bounding box center [127, 384] width 46 height 12
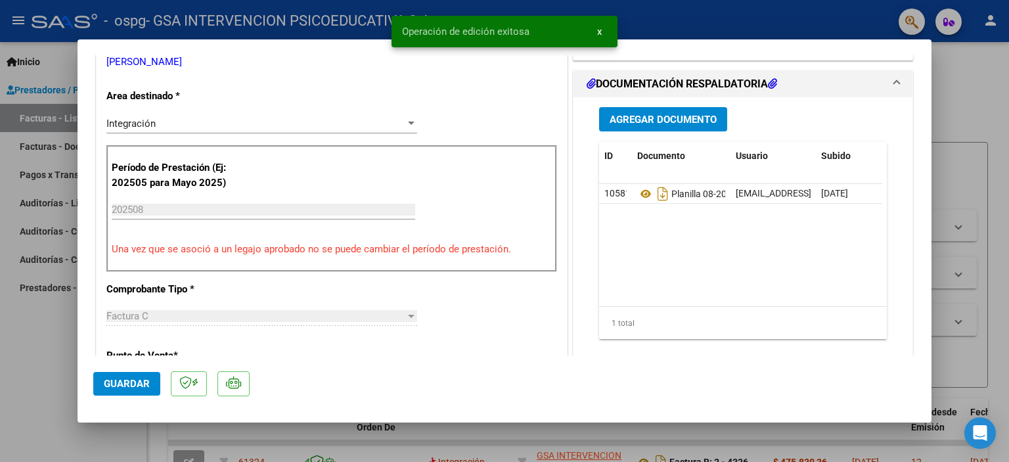
click at [959, 102] on div at bounding box center [504, 231] width 1009 height 462
type input "$ 0,00"
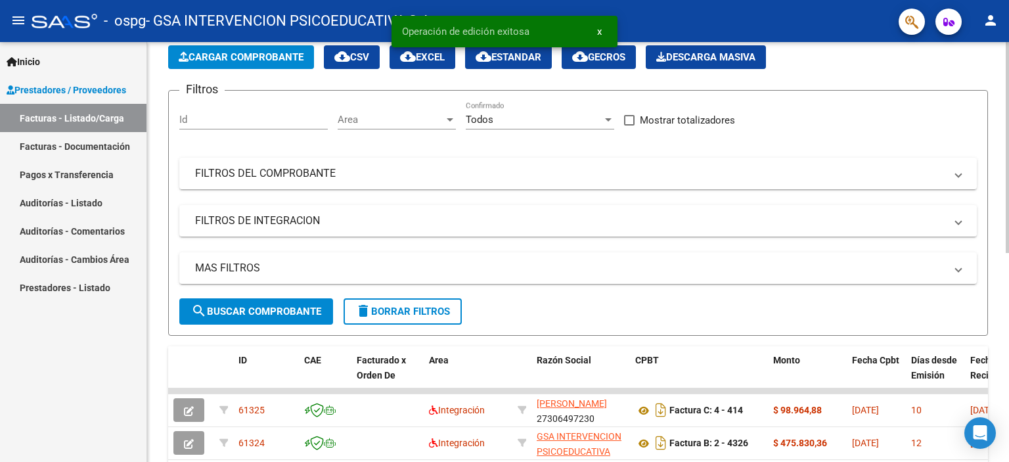
scroll to position [57, 0]
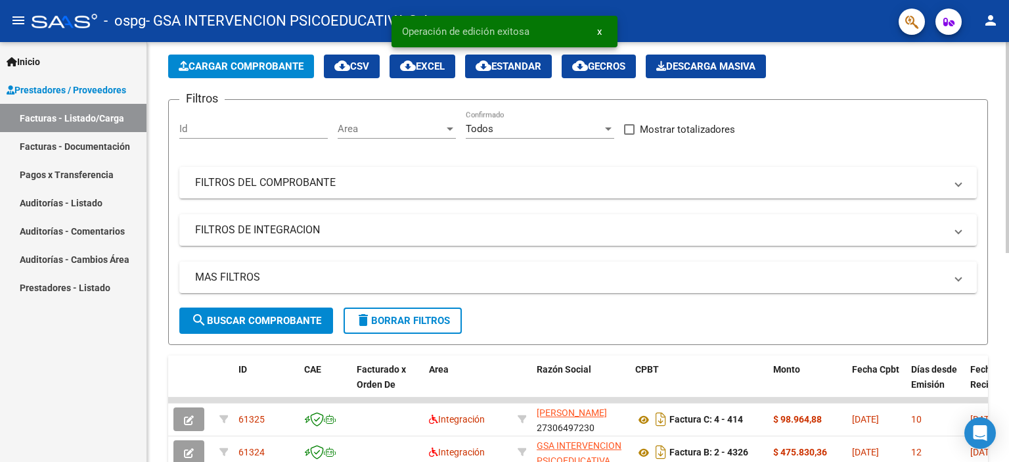
click at [1009, 150] on div at bounding box center [1007, 176] width 3 height 211
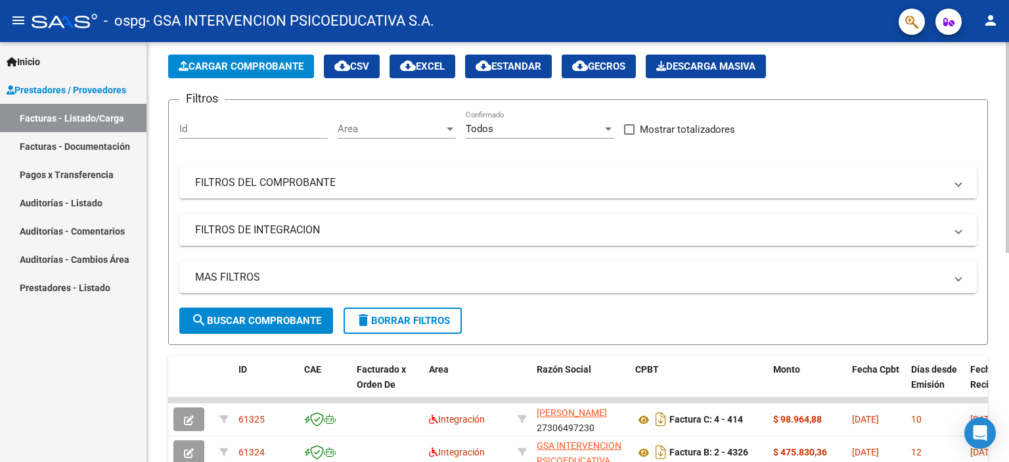
scroll to position [44, 0]
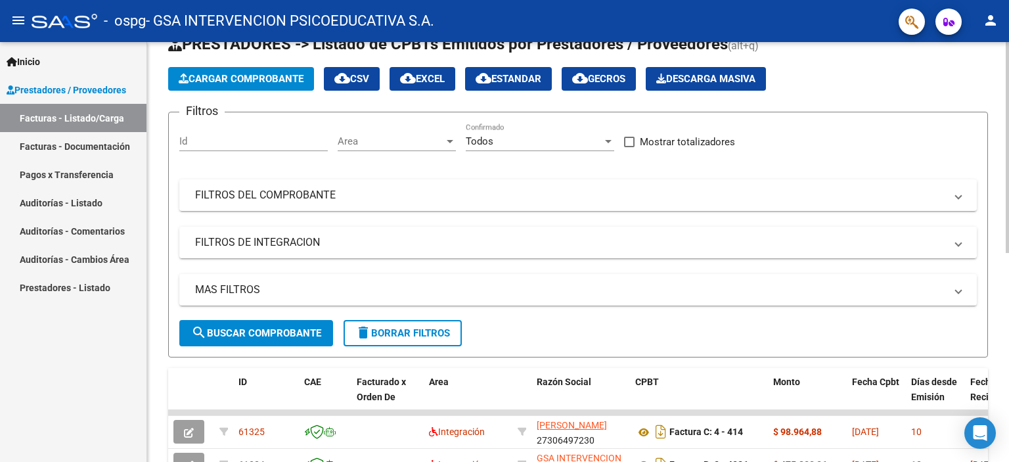
click at [1009, 148] on div at bounding box center [1007, 169] width 3 height 211
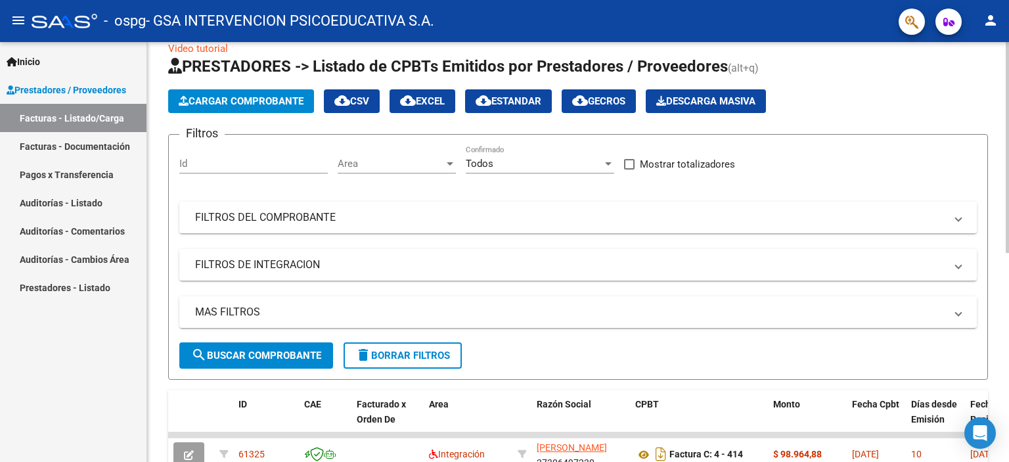
scroll to position [21, 0]
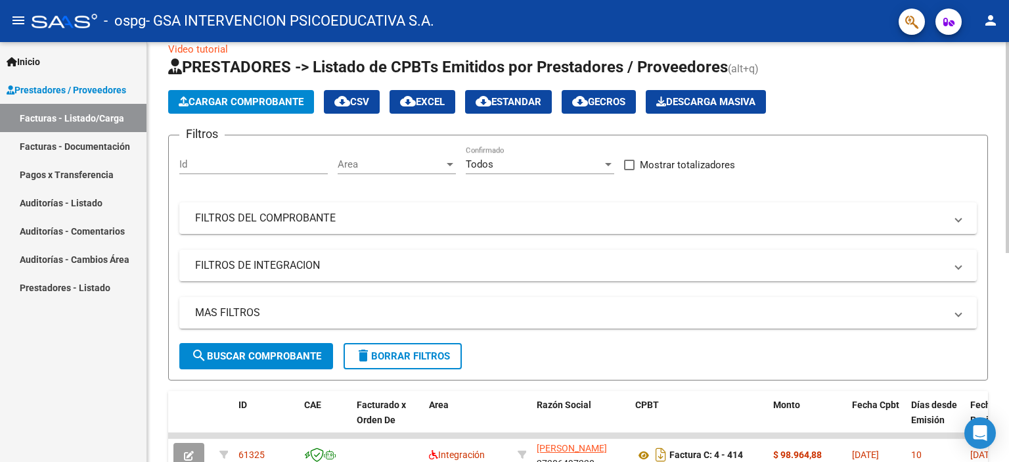
click at [1008, 137] on div at bounding box center [1007, 158] width 3 height 211
click at [214, 103] on span "Cargar Comprobante" at bounding box center [241, 102] width 125 height 12
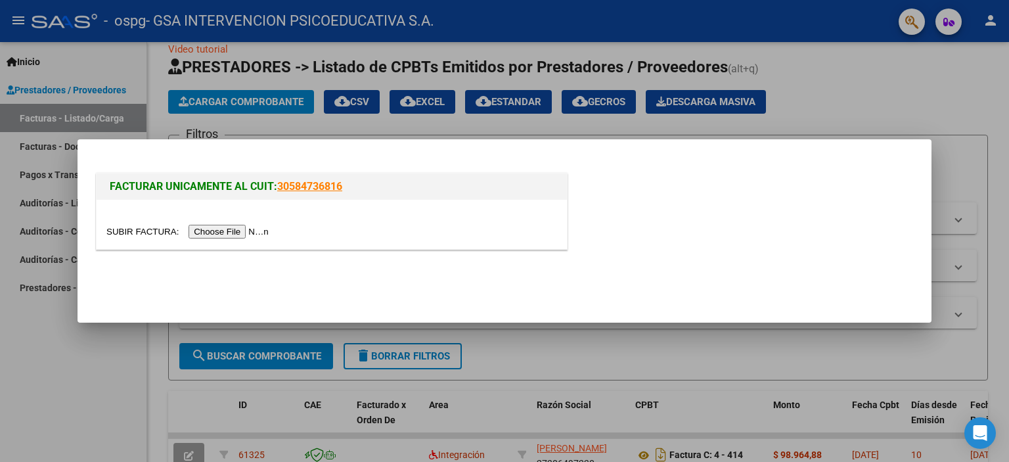
click at [217, 229] on input "file" at bounding box center [189, 232] width 166 height 14
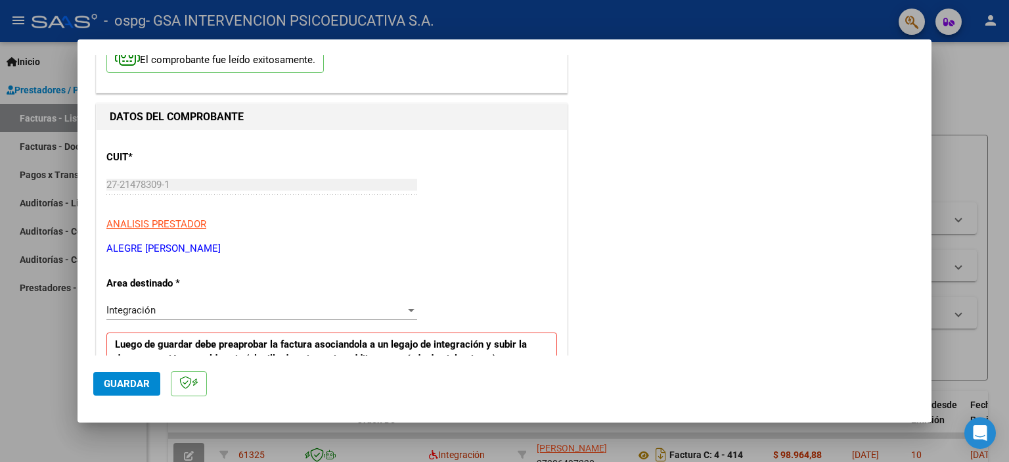
scroll to position [173, 0]
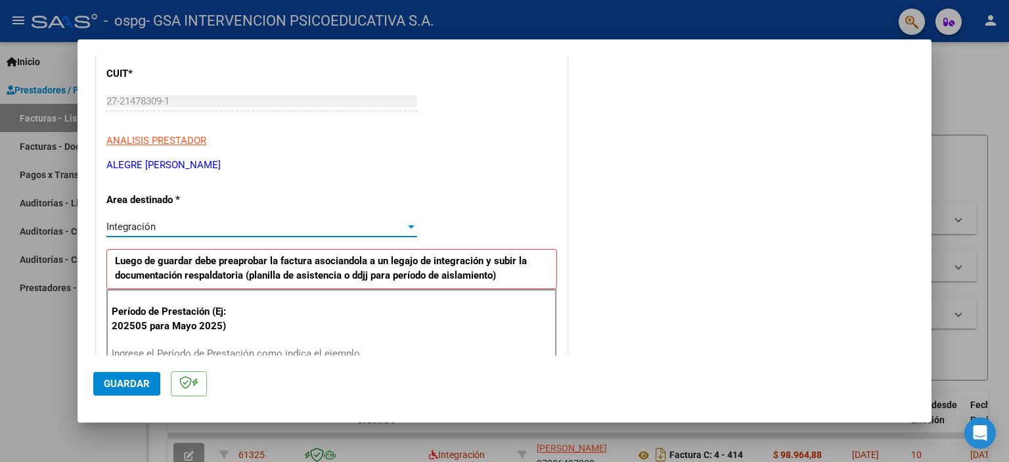
click at [151, 231] on span "Integración" at bounding box center [130, 227] width 49 height 12
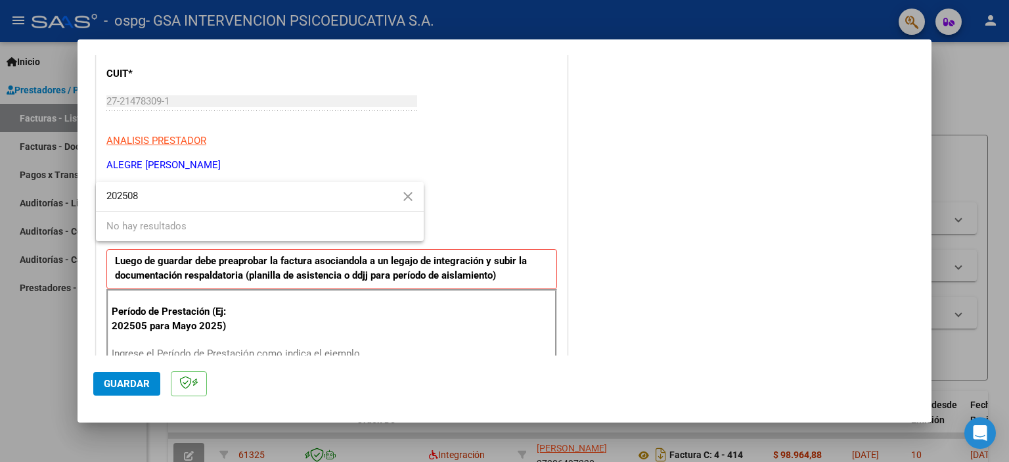
type input "202508"
click at [478, 186] on div at bounding box center [504, 231] width 1009 height 462
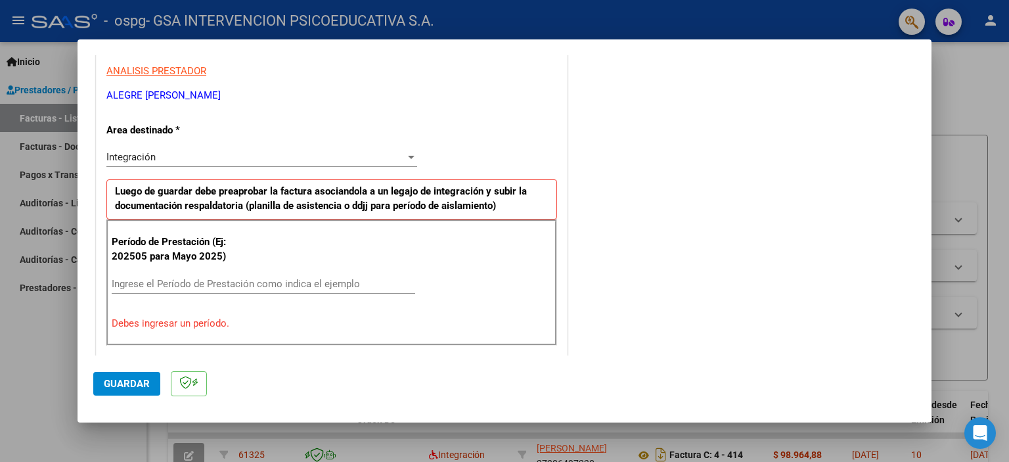
scroll to position [249, 0]
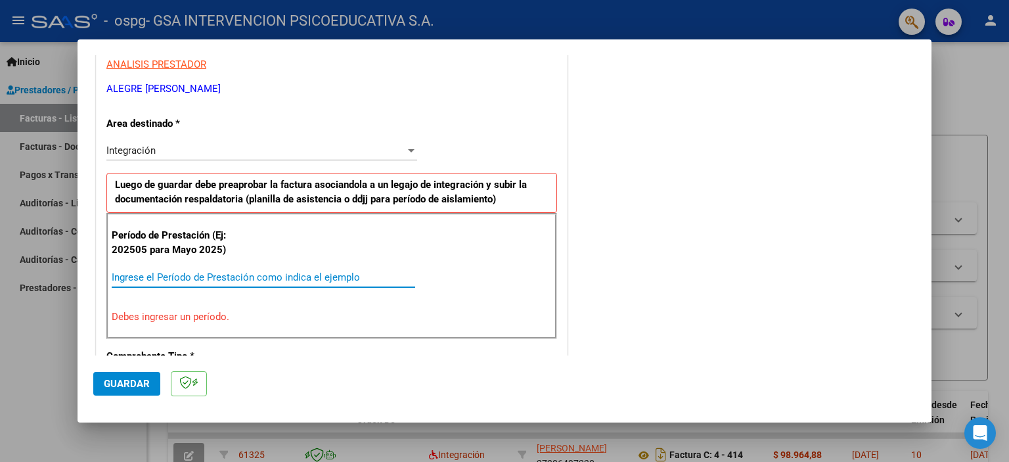
click at [204, 275] on input "Ingrese el Período de Prestación como indica el ejemplo" at bounding box center [264, 277] width 304 height 12
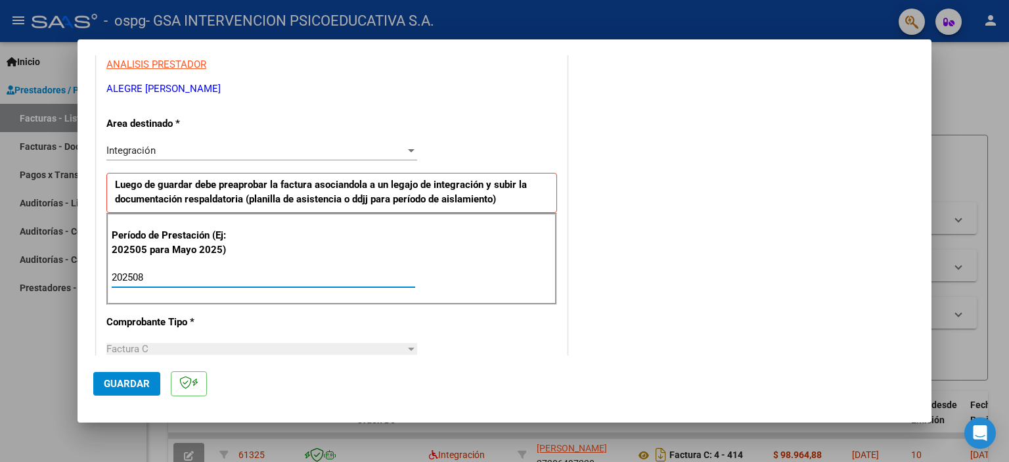
type input "202508"
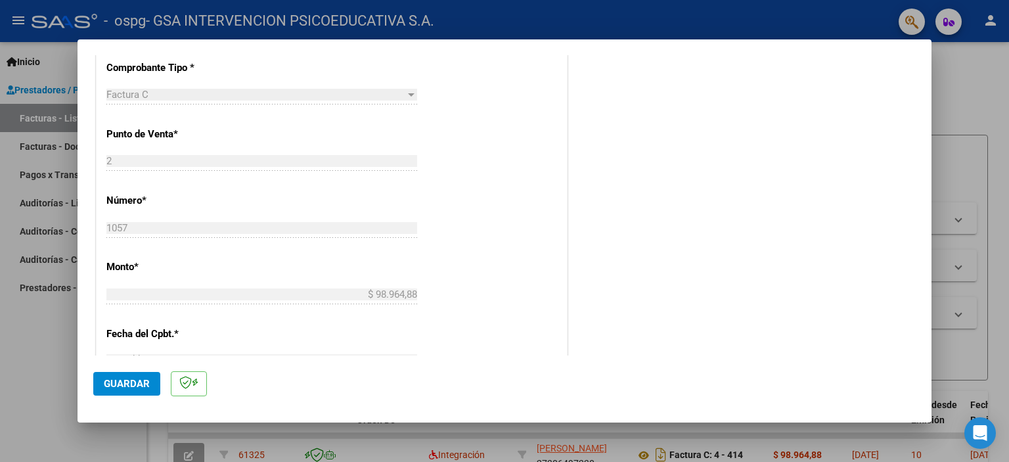
scroll to position [528, 0]
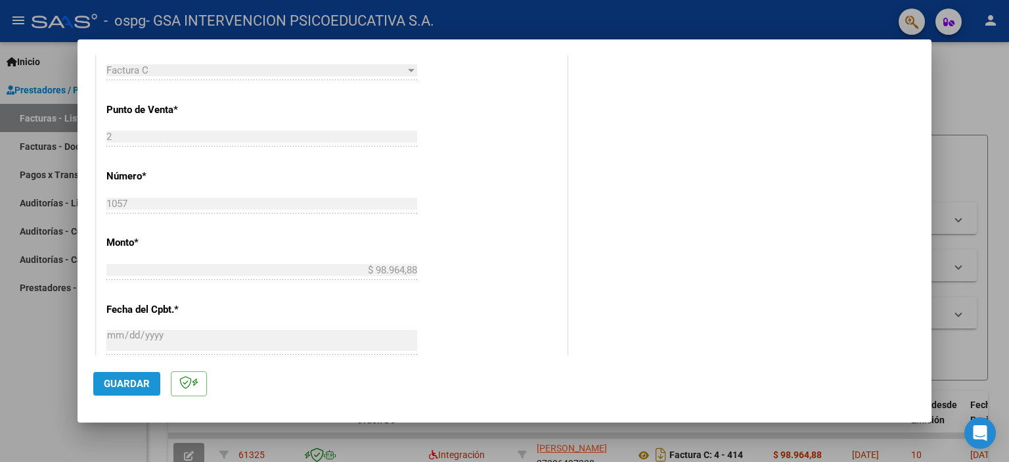
click at [129, 388] on span "Guardar" at bounding box center [127, 384] width 46 height 12
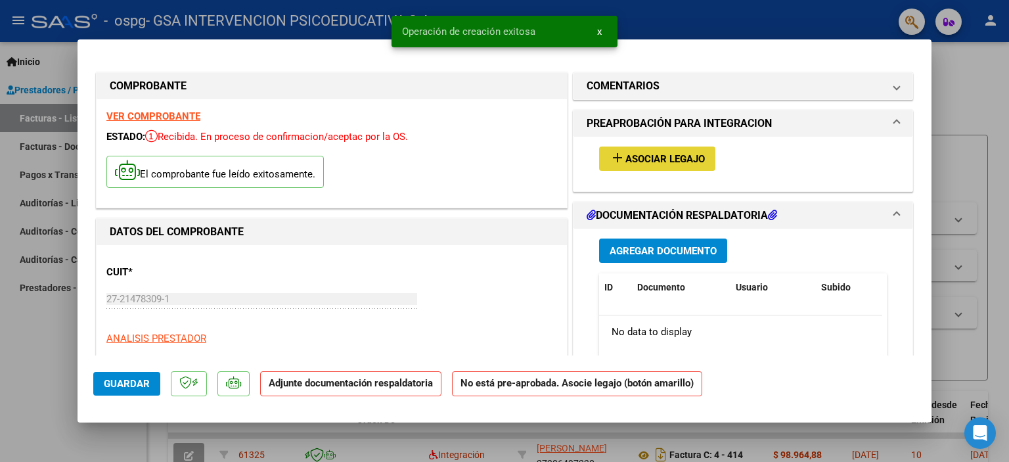
click at [655, 157] on span "Asociar Legajo" at bounding box center [666, 159] width 80 height 12
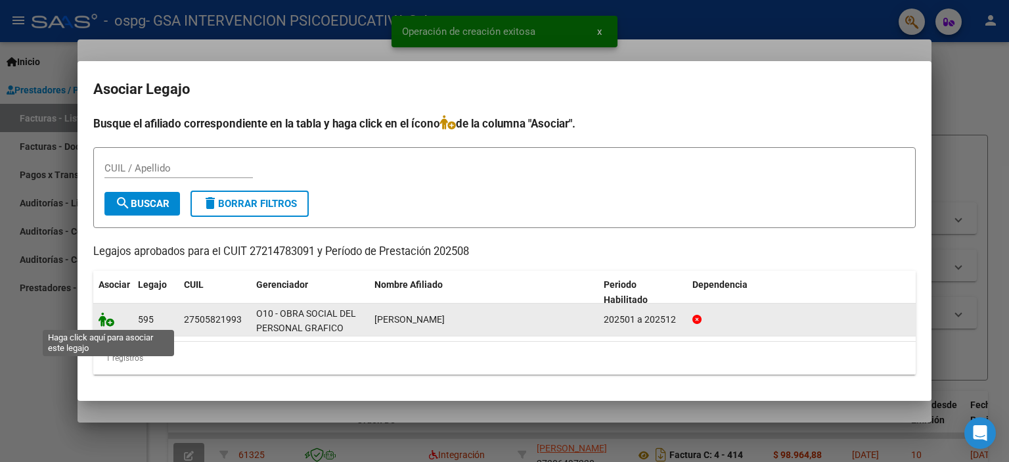
click at [103, 315] on icon at bounding box center [107, 319] width 16 height 14
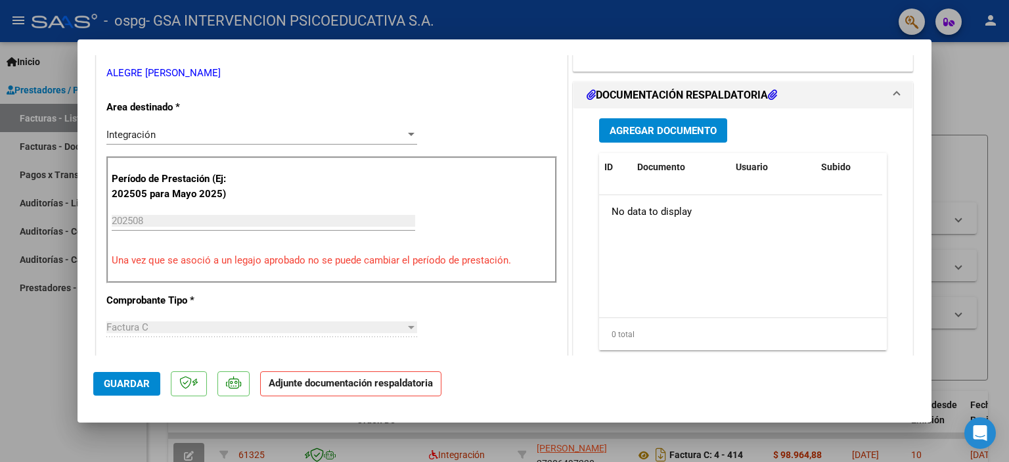
scroll to position [293, 0]
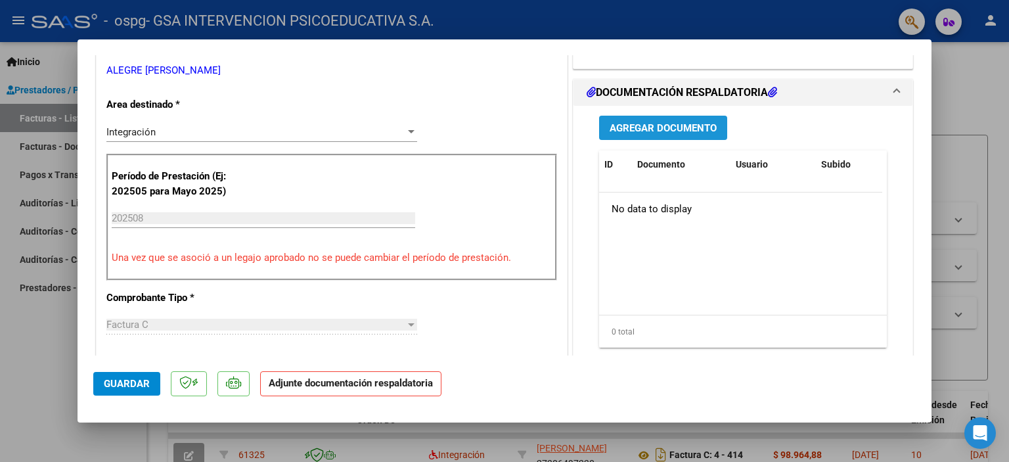
click at [641, 134] on button "Agregar Documento" at bounding box center [663, 128] width 128 height 24
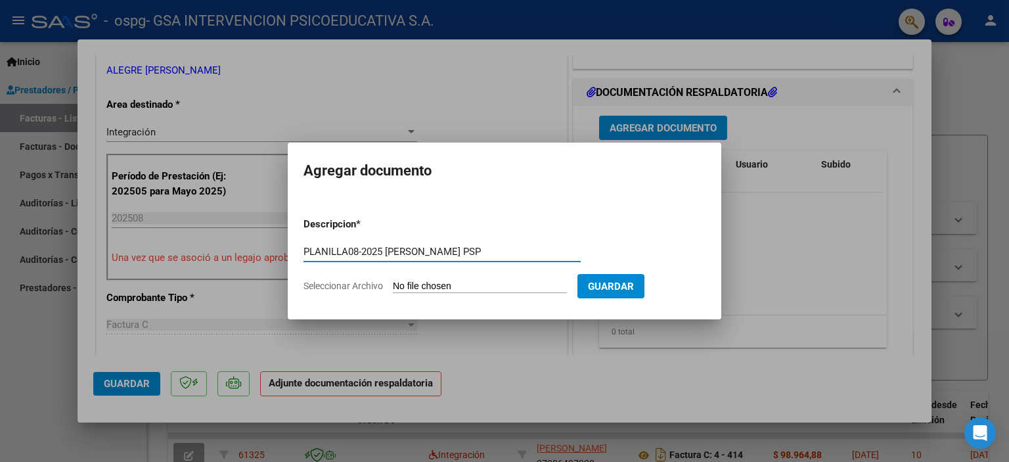
type input "PLANILLA08-2025 [PERSON_NAME] PSP"
click at [452, 283] on input "Seleccionar Archivo" at bounding box center [480, 287] width 174 height 12
type input "C:\fakepath\FC 08-2025 [PERSON_NAME] PSP.pdf"
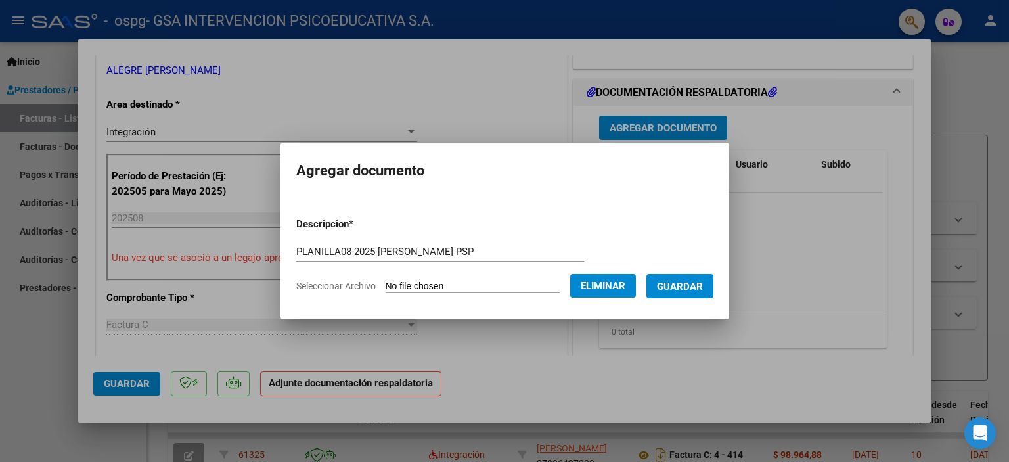
click at [689, 281] on span "Guardar" at bounding box center [680, 287] width 46 height 12
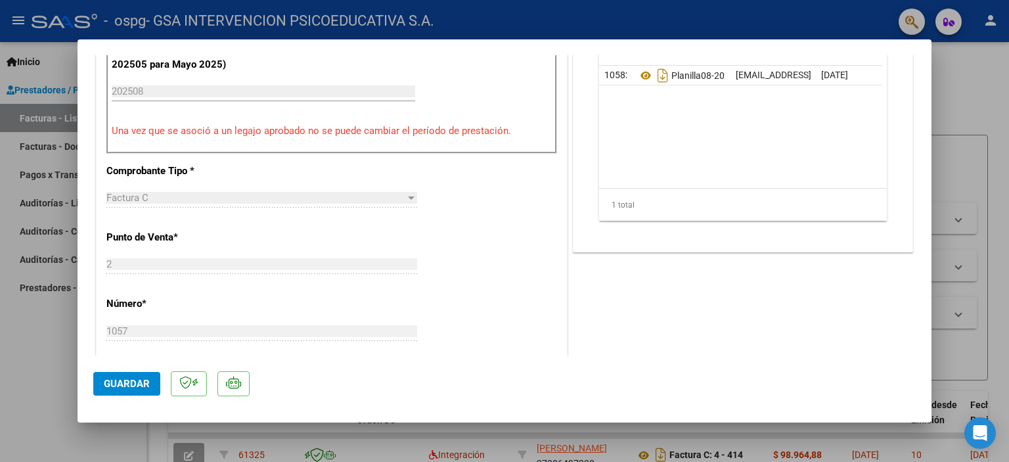
scroll to position [424, 0]
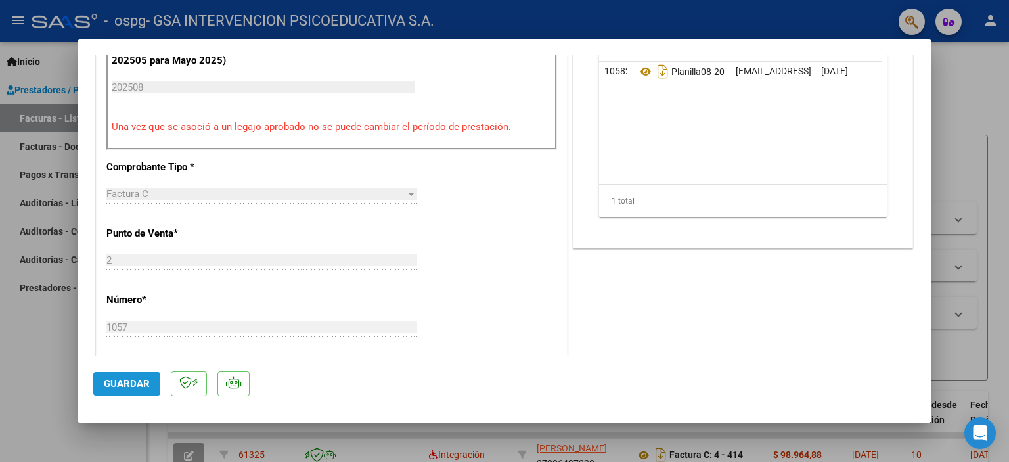
click at [139, 380] on span "Guardar" at bounding box center [127, 384] width 46 height 12
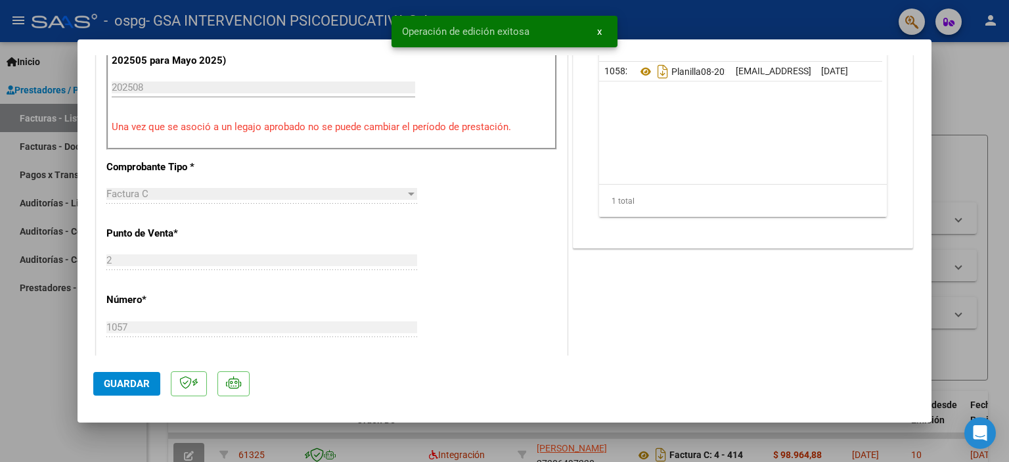
click at [967, 86] on div at bounding box center [504, 231] width 1009 height 462
type input "$ 0,00"
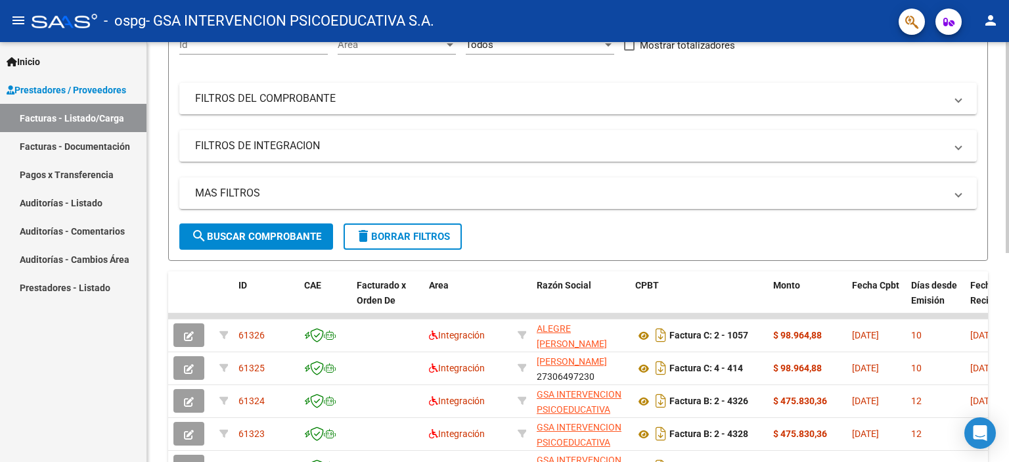
scroll to position [144, 0]
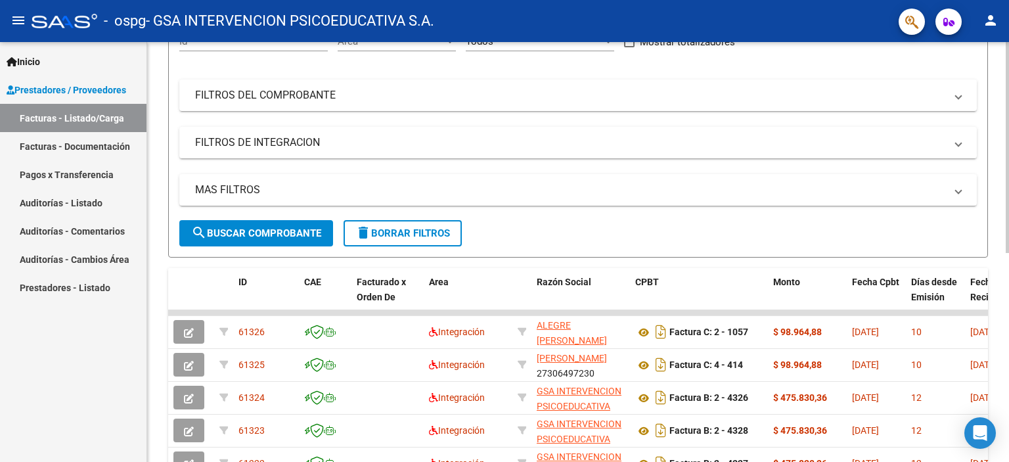
click at [1009, 184] on div at bounding box center [1007, 221] width 3 height 211
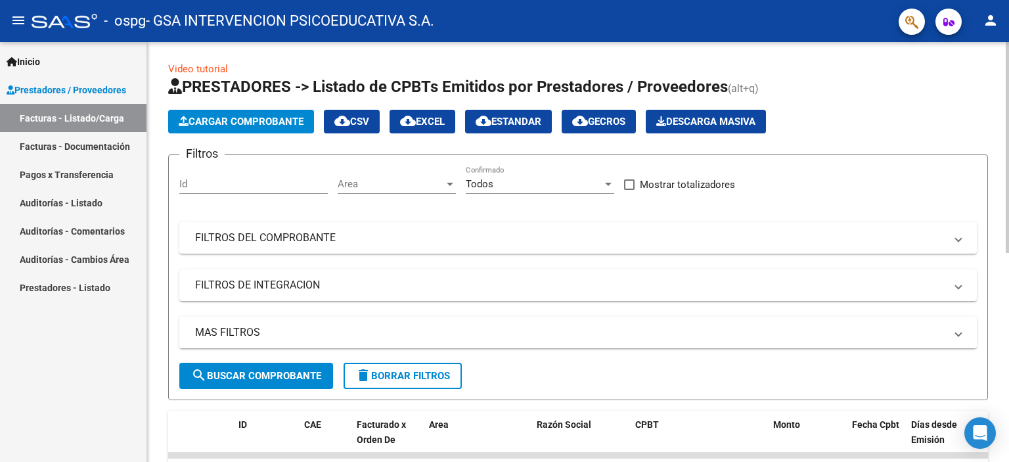
scroll to position [0, 0]
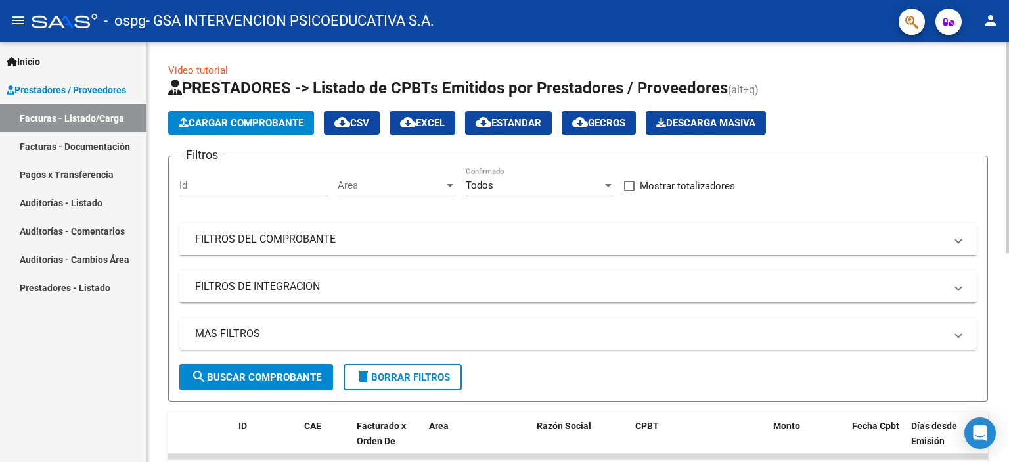
click at [1009, 114] on div at bounding box center [1007, 147] width 3 height 211
click at [226, 129] on button "Cargar Comprobante" at bounding box center [241, 123] width 146 height 24
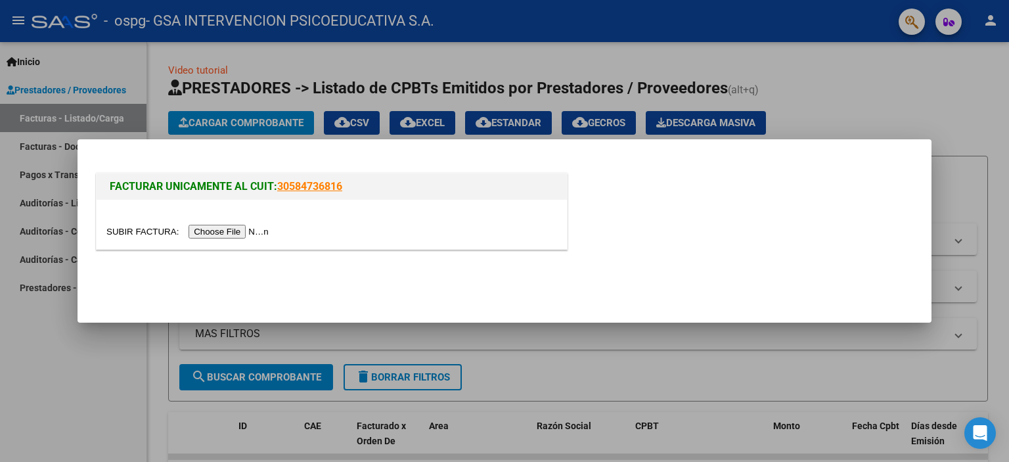
click at [259, 234] on input "file" at bounding box center [189, 232] width 166 height 14
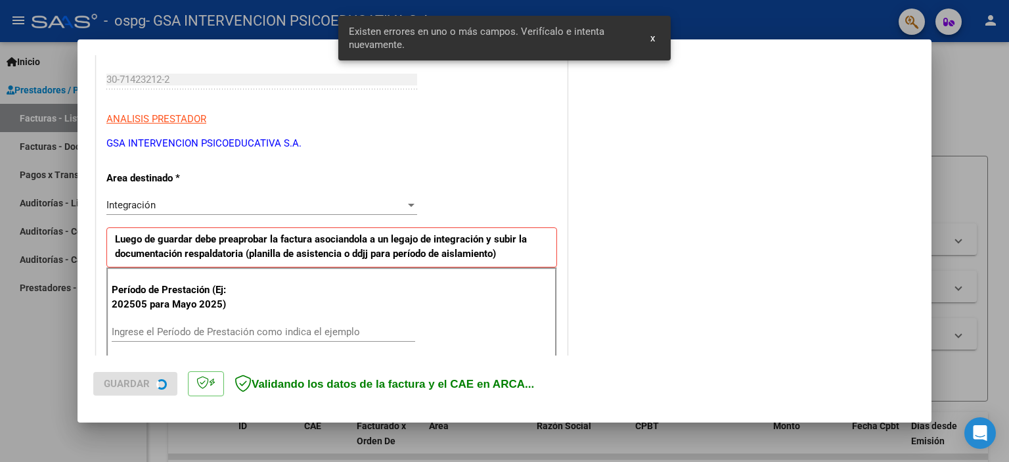
scroll to position [306, 0]
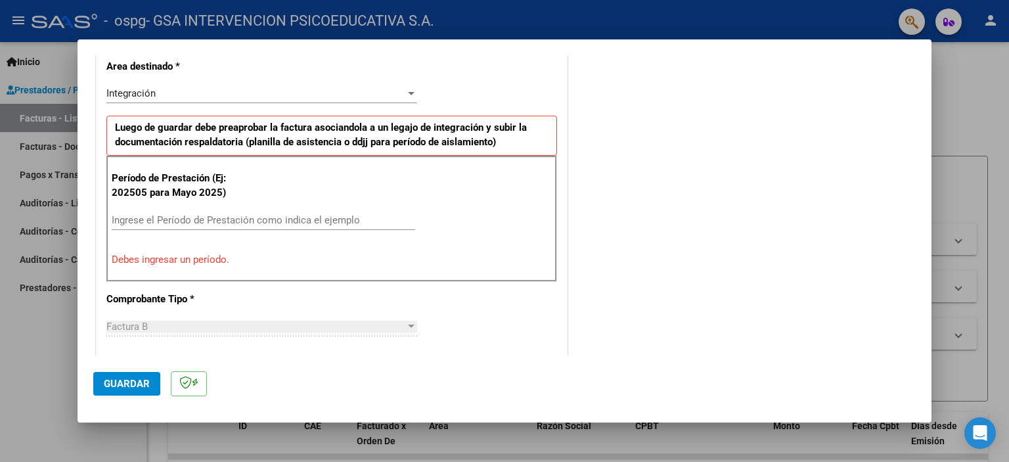
click at [193, 218] on input "Ingrese el Período de Prestación como indica el ejemplo" at bounding box center [264, 220] width 304 height 12
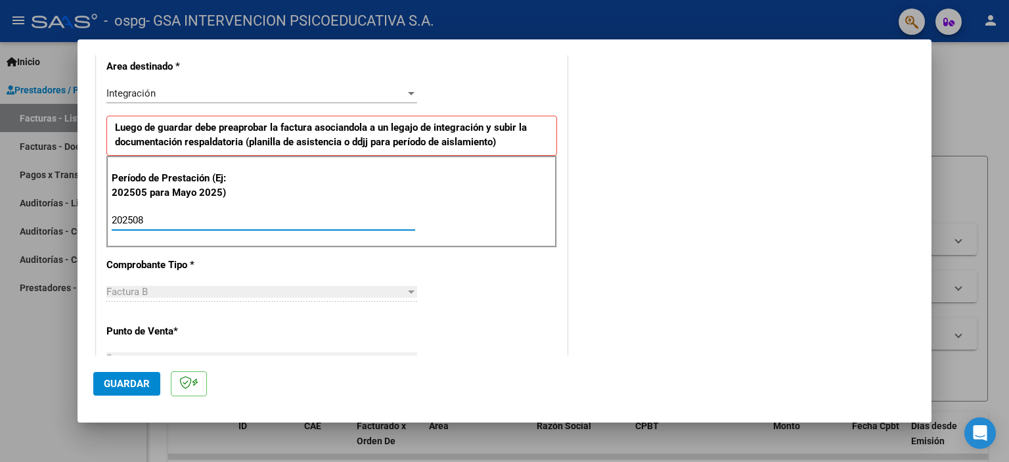
type input "202508"
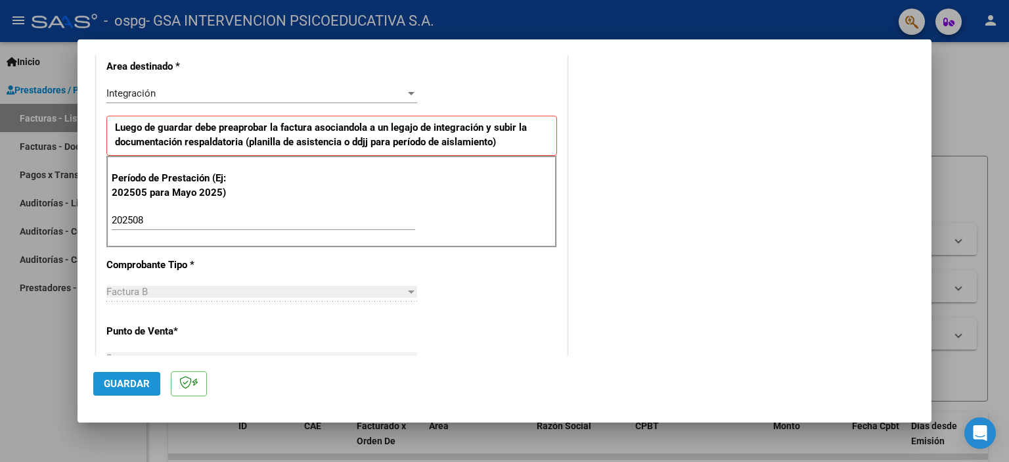
click at [122, 385] on span "Guardar" at bounding box center [127, 384] width 46 height 12
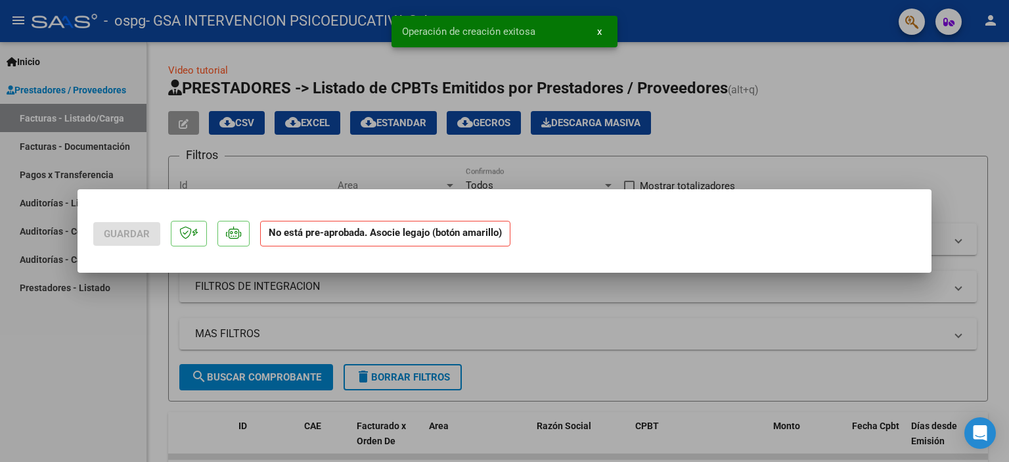
scroll to position [0, 0]
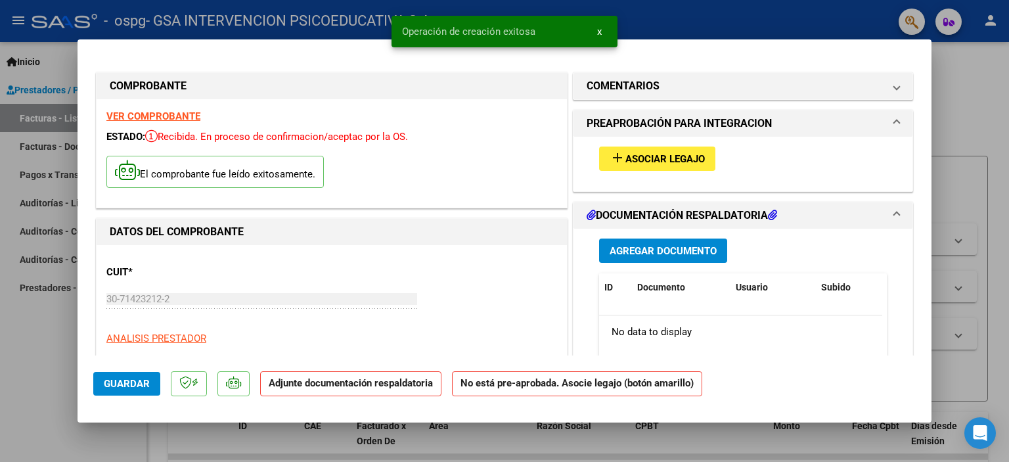
click at [633, 161] on span "Asociar Legajo" at bounding box center [666, 159] width 80 height 12
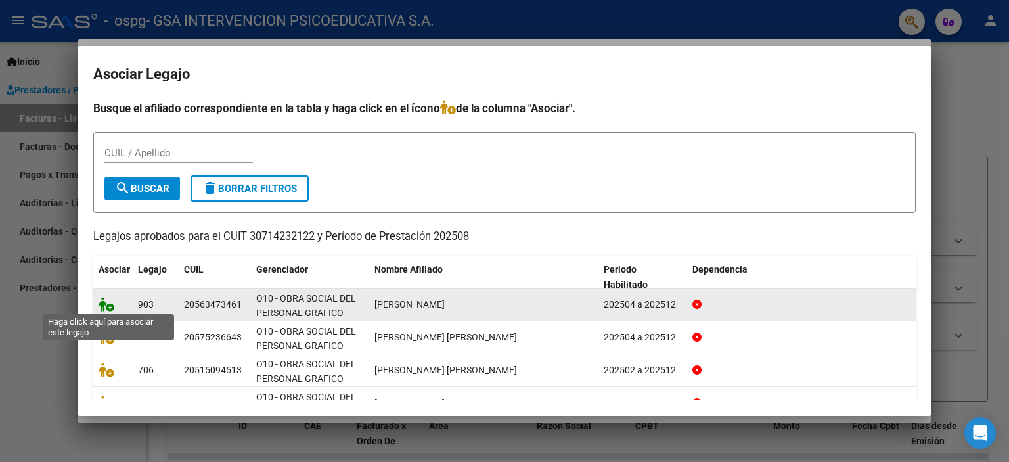
click at [110, 307] on icon at bounding box center [107, 304] width 16 height 14
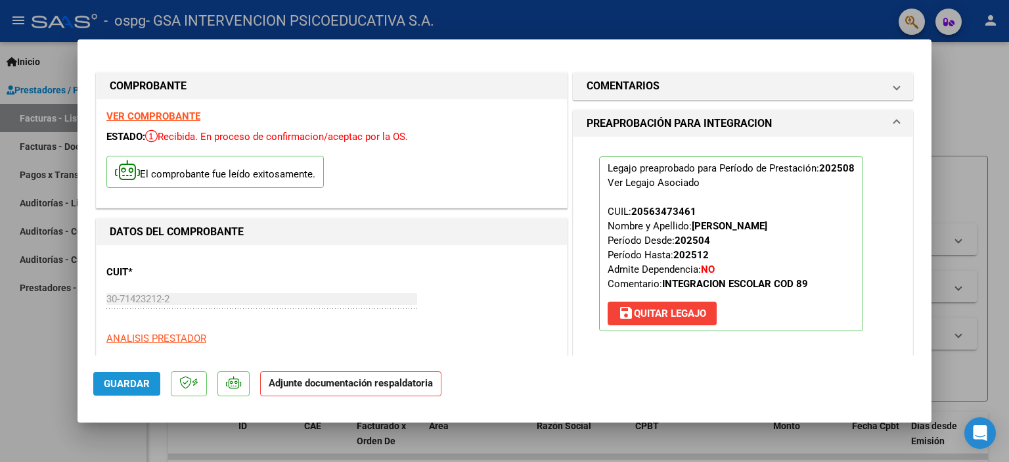
click at [145, 391] on button "Guardar" at bounding box center [126, 384] width 67 height 24
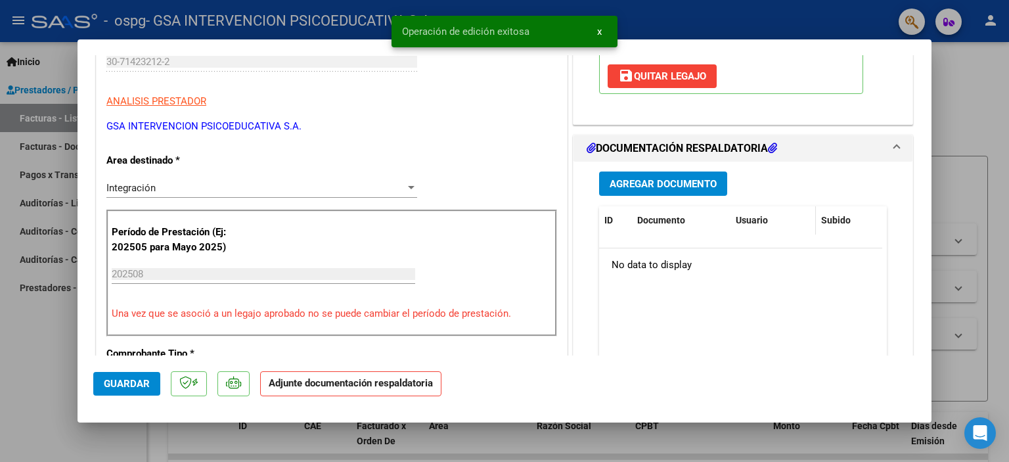
scroll to position [248, 0]
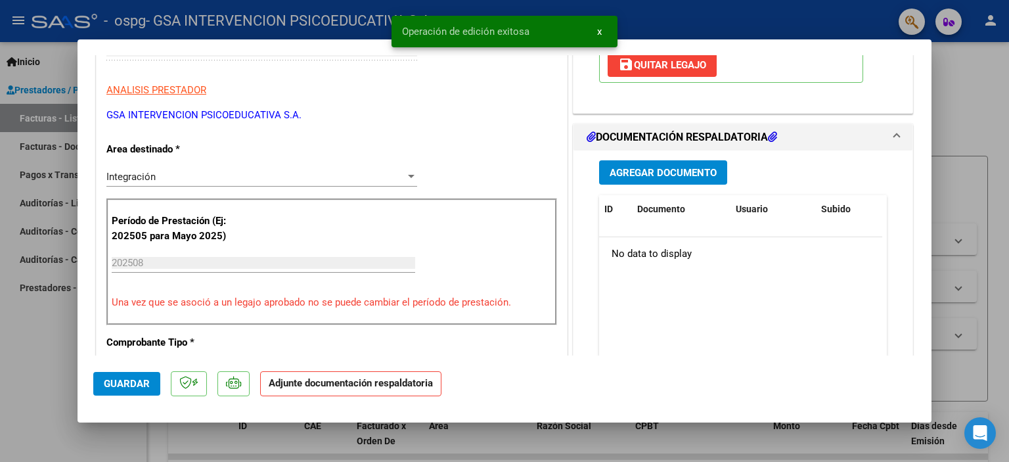
click at [650, 175] on span "Agregar Documento" at bounding box center [663, 173] width 107 height 12
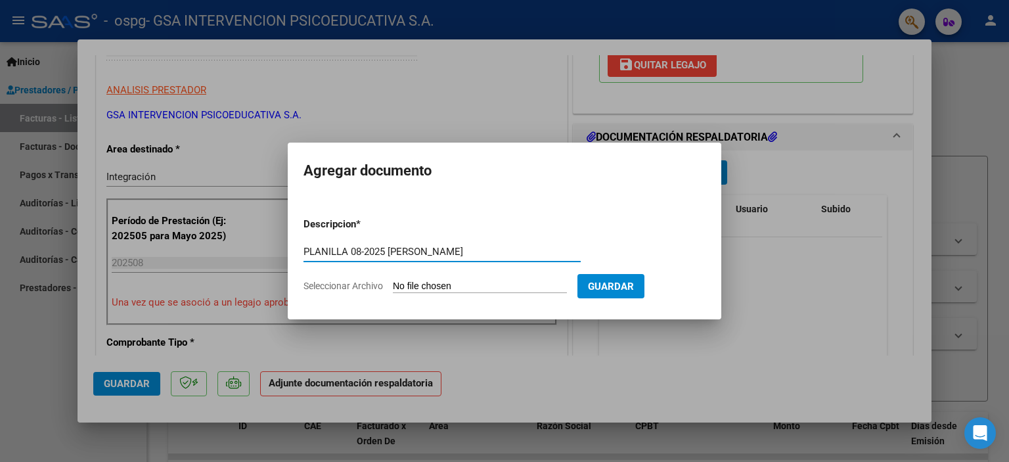
type input "PLANILLA 08-2025 [PERSON_NAME]"
click at [422, 281] on input "Seleccionar Archivo" at bounding box center [480, 287] width 174 height 12
type input "C:\fakepath\PLANILLA 08-2025 [PERSON_NAME].pdf"
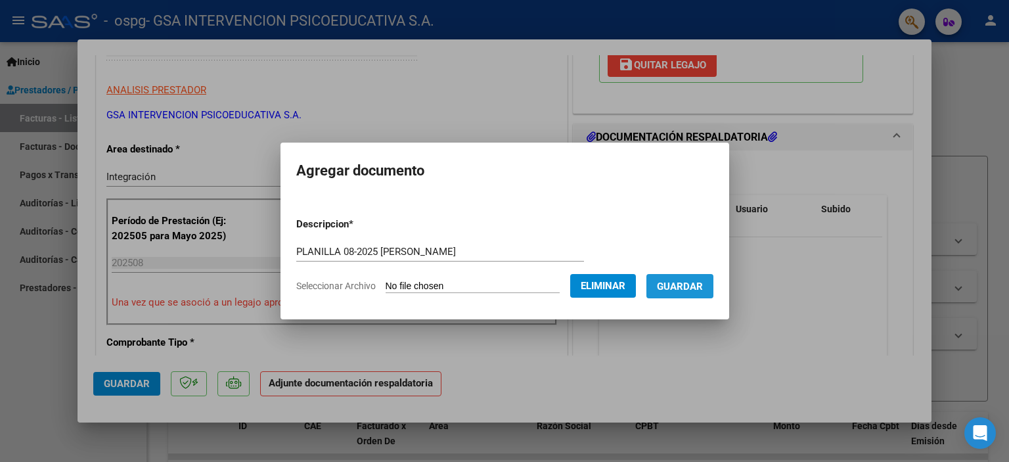
click at [694, 284] on span "Guardar" at bounding box center [680, 287] width 46 height 12
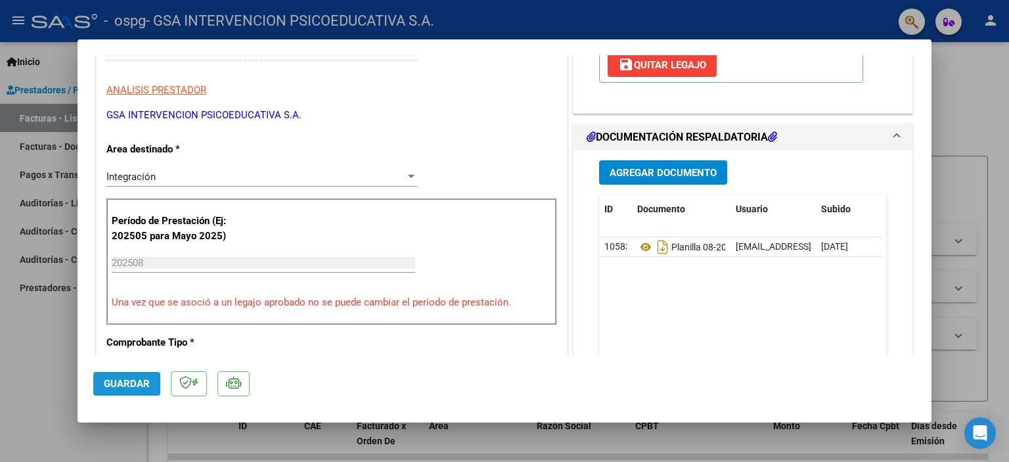
click at [126, 385] on span "Guardar" at bounding box center [127, 384] width 46 height 12
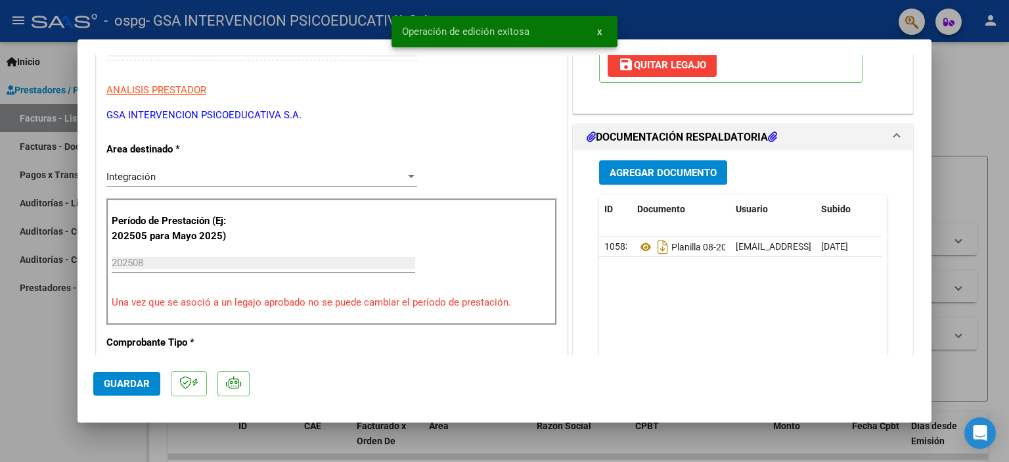
click at [948, 88] on div at bounding box center [504, 231] width 1009 height 462
type input "$ 0,00"
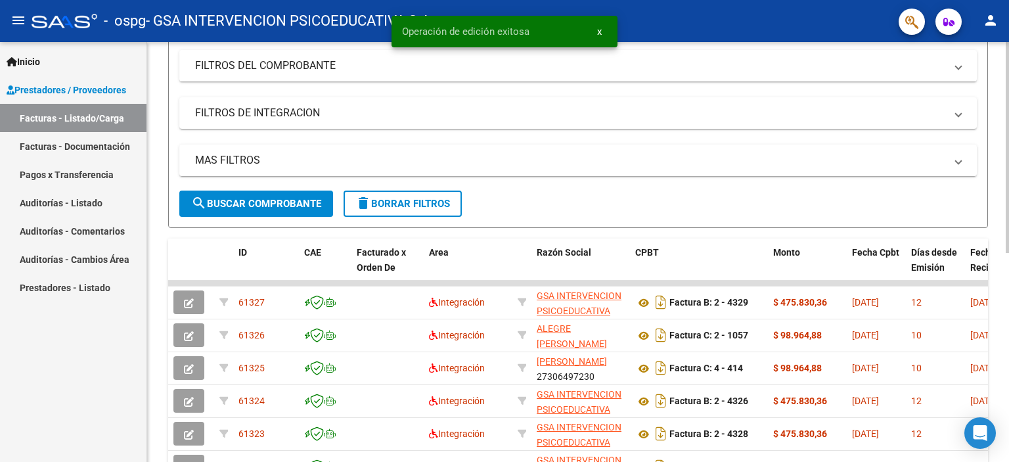
scroll to position [175, 0]
click at [1009, 286] on div at bounding box center [1007, 237] width 3 height 211
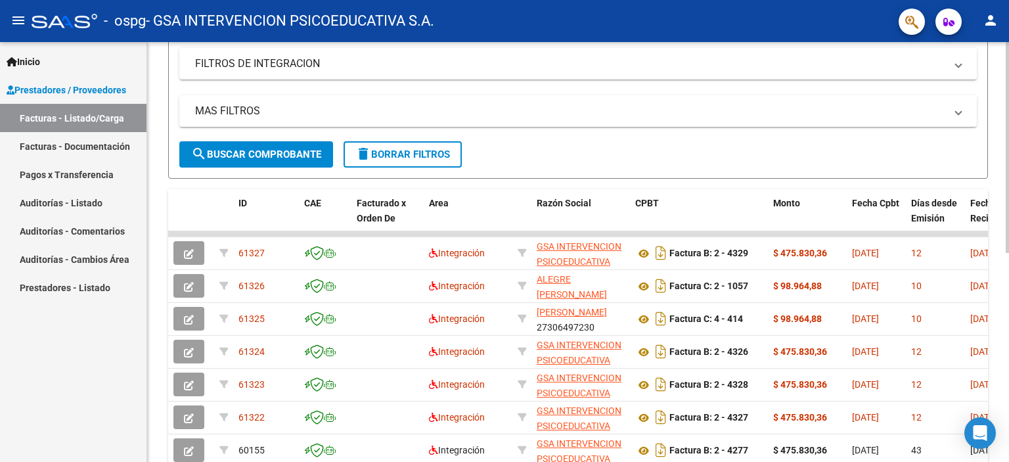
scroll to position [231, 0]
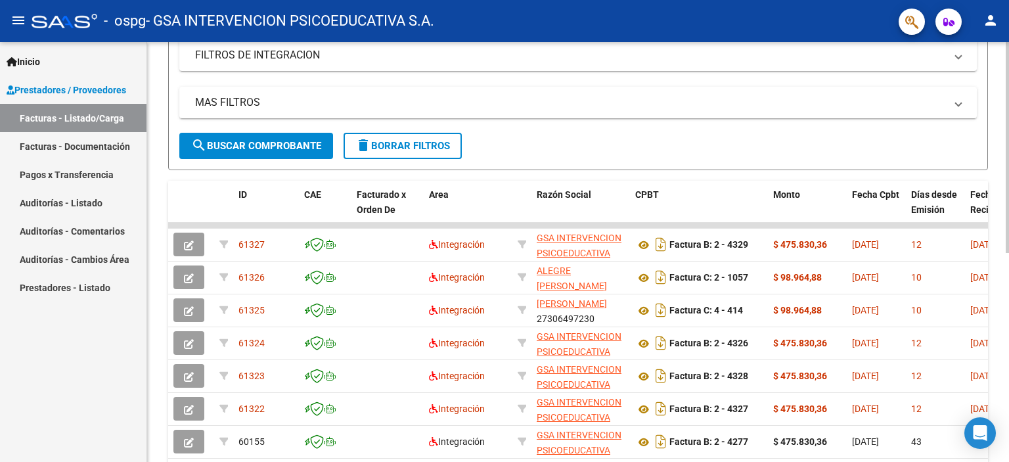
click at [1009, 313] on div at bounding box center [1007, 266] width 3 height 211
click at [994, 26] on mat-icon "person" at bounding box center [991, 20] width 16 height 16
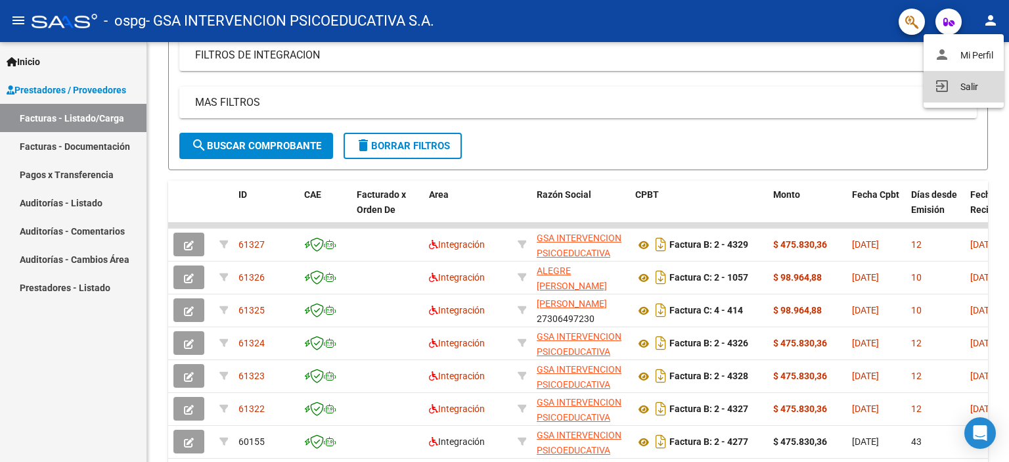
click at [968, 87] on button "exit_to_app Salir" at bounding box center [964, 87] width 80 height 32
